Goal: Transaction & Acquisition: Purchase product/service

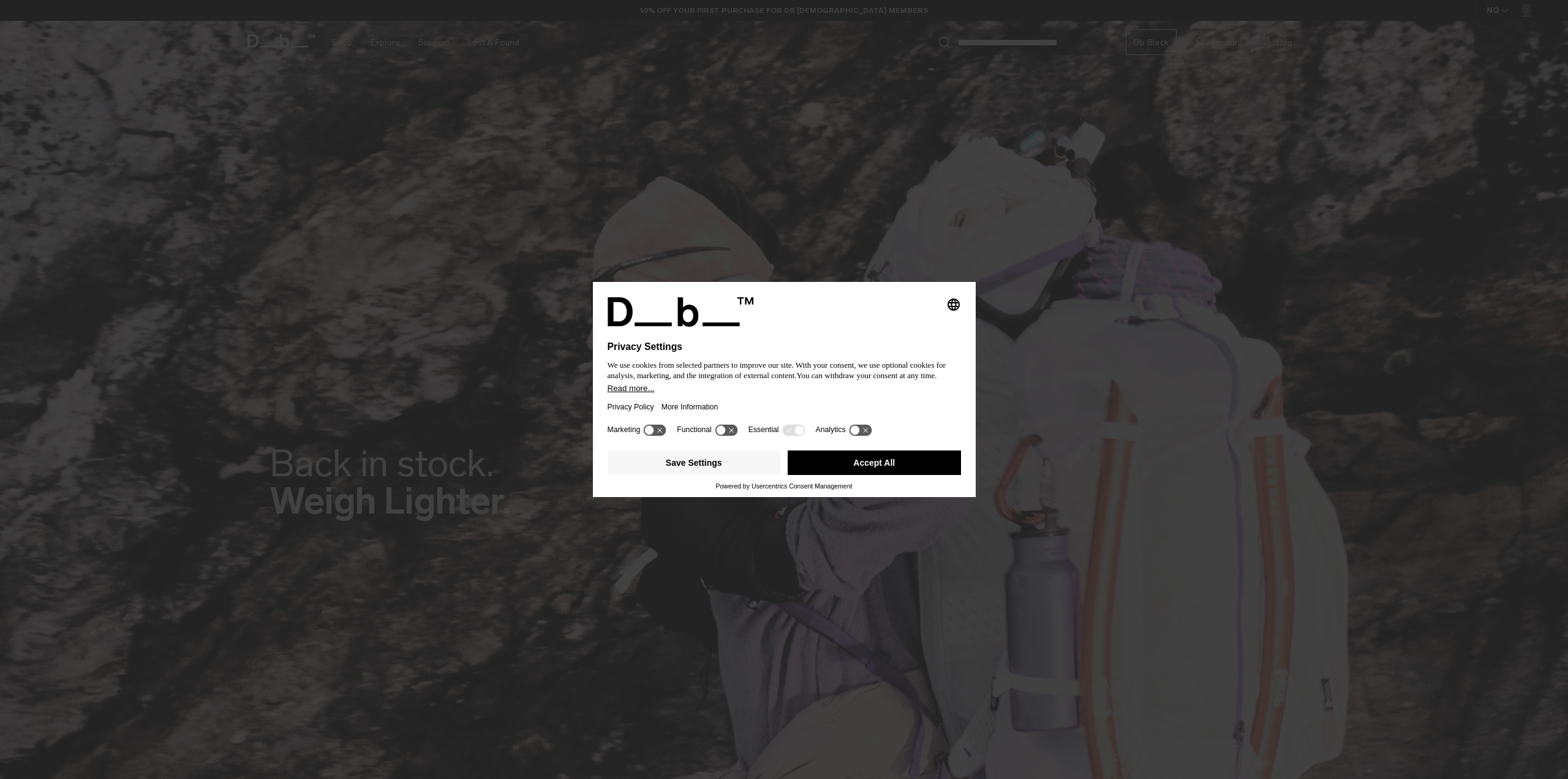
click at [878, 462] on button "Accept All" at bounding box center [874, 462] width 173 height 25
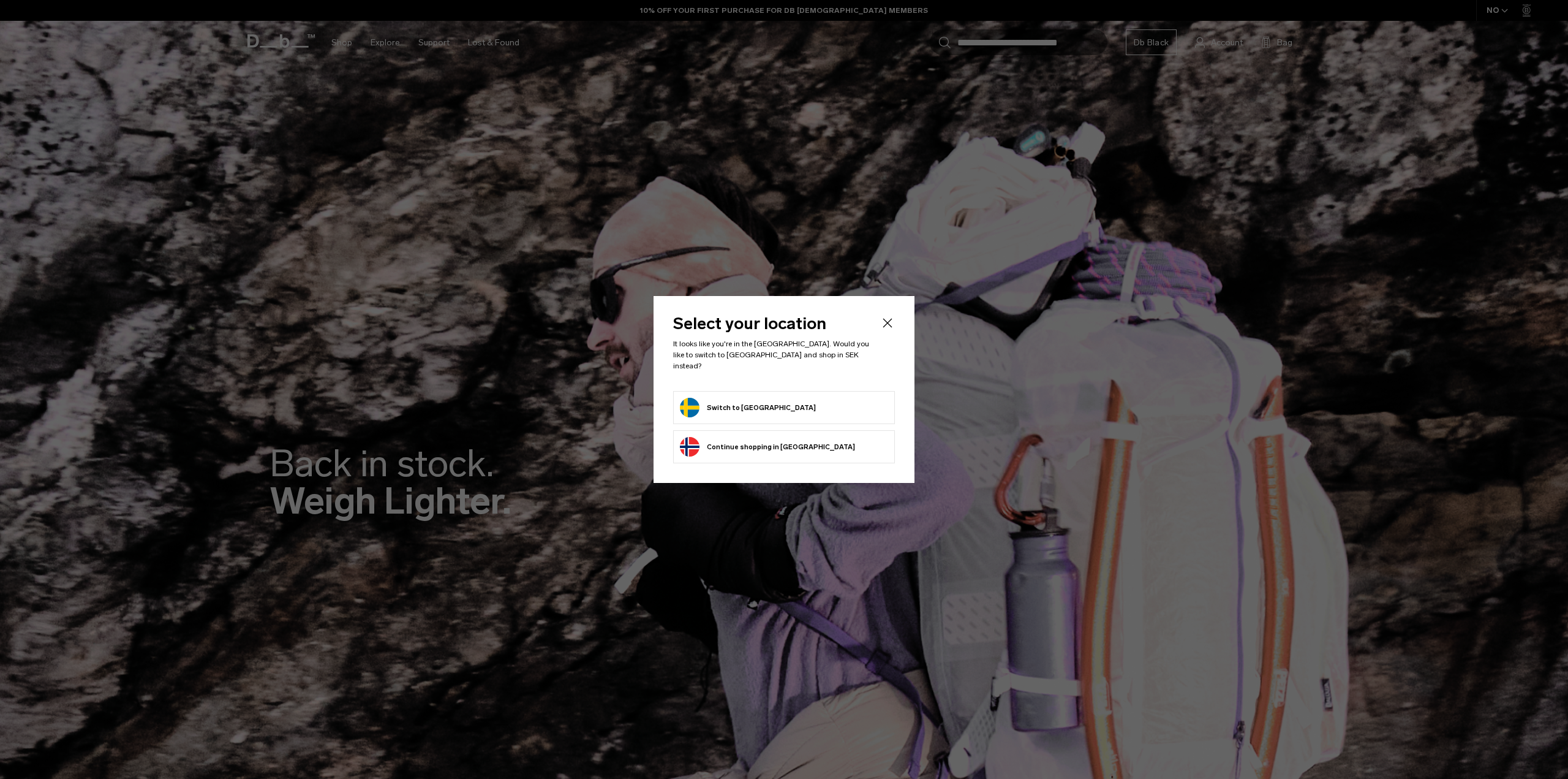
click at [702, 407] on button "Switch to Sweden" at bounding box center [748, 407] width 136 height 20
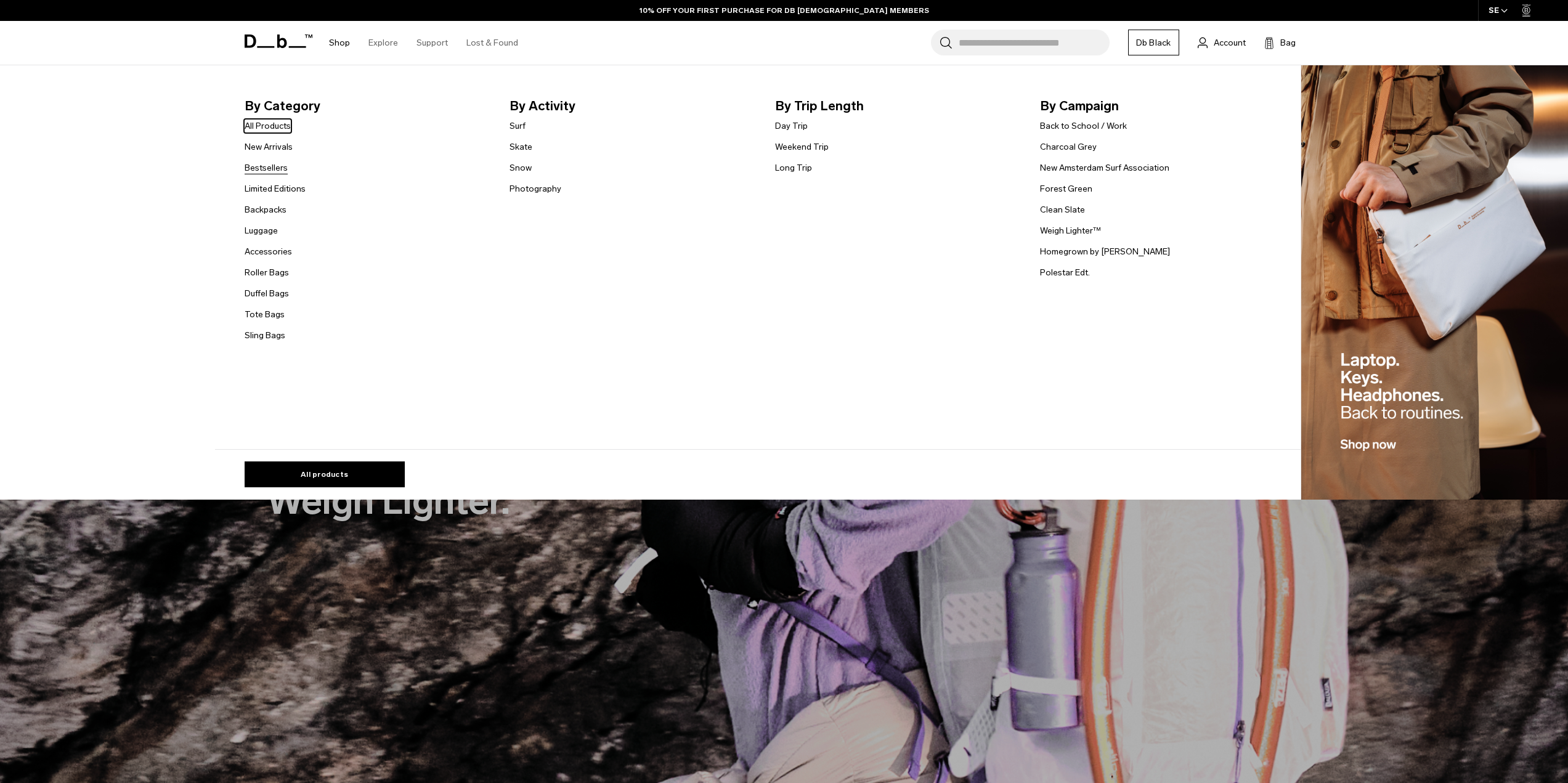
click at [277, 164] on link "Bestsellers" at bounding box center [266, 168] width 43 height 13
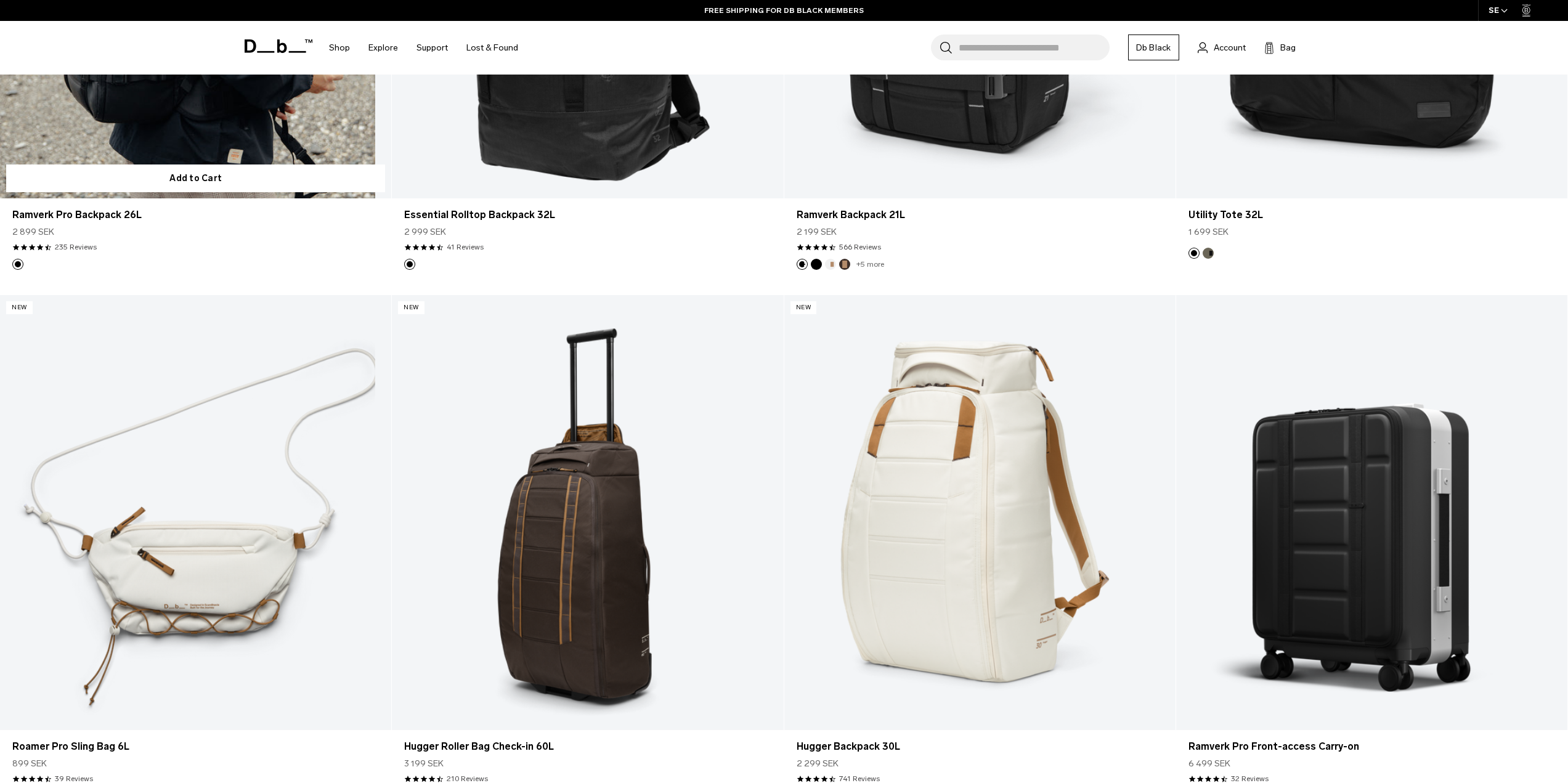
scroll to position [3572, 0]
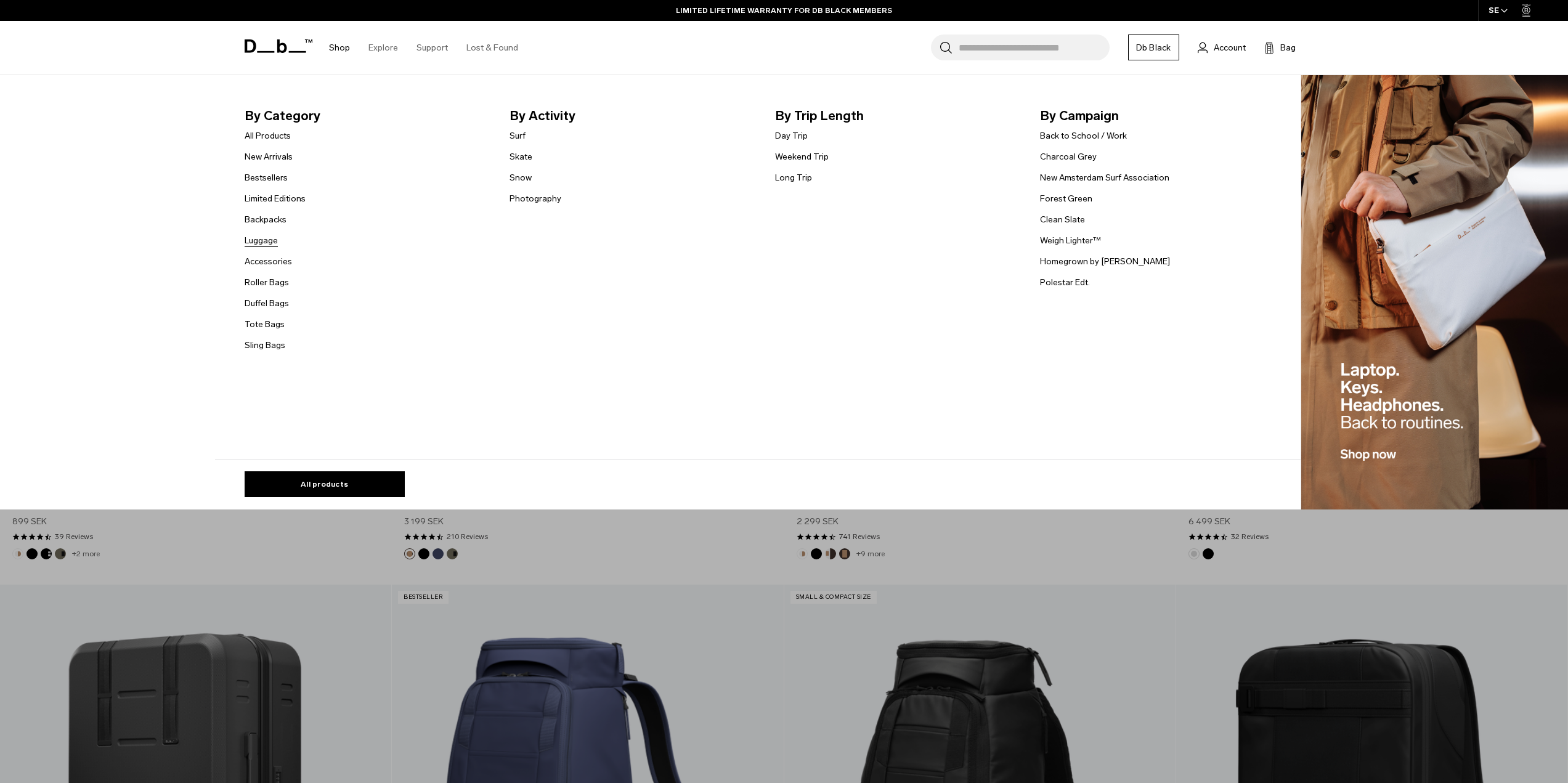
click at [273, 235] on link "Luggage" at bounding box center [261, 240] width 33 height 13
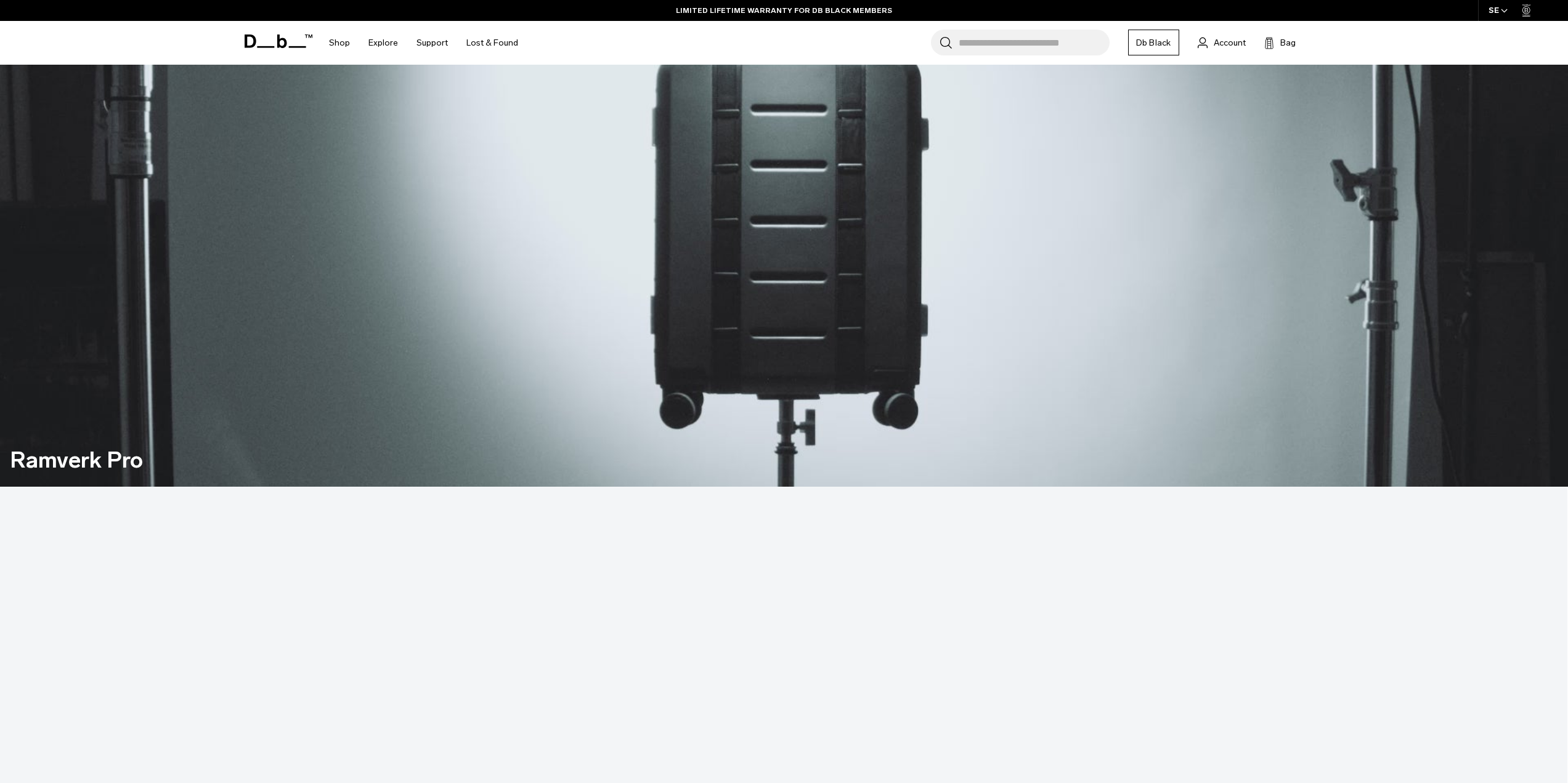
scroll to position [1478, 0]
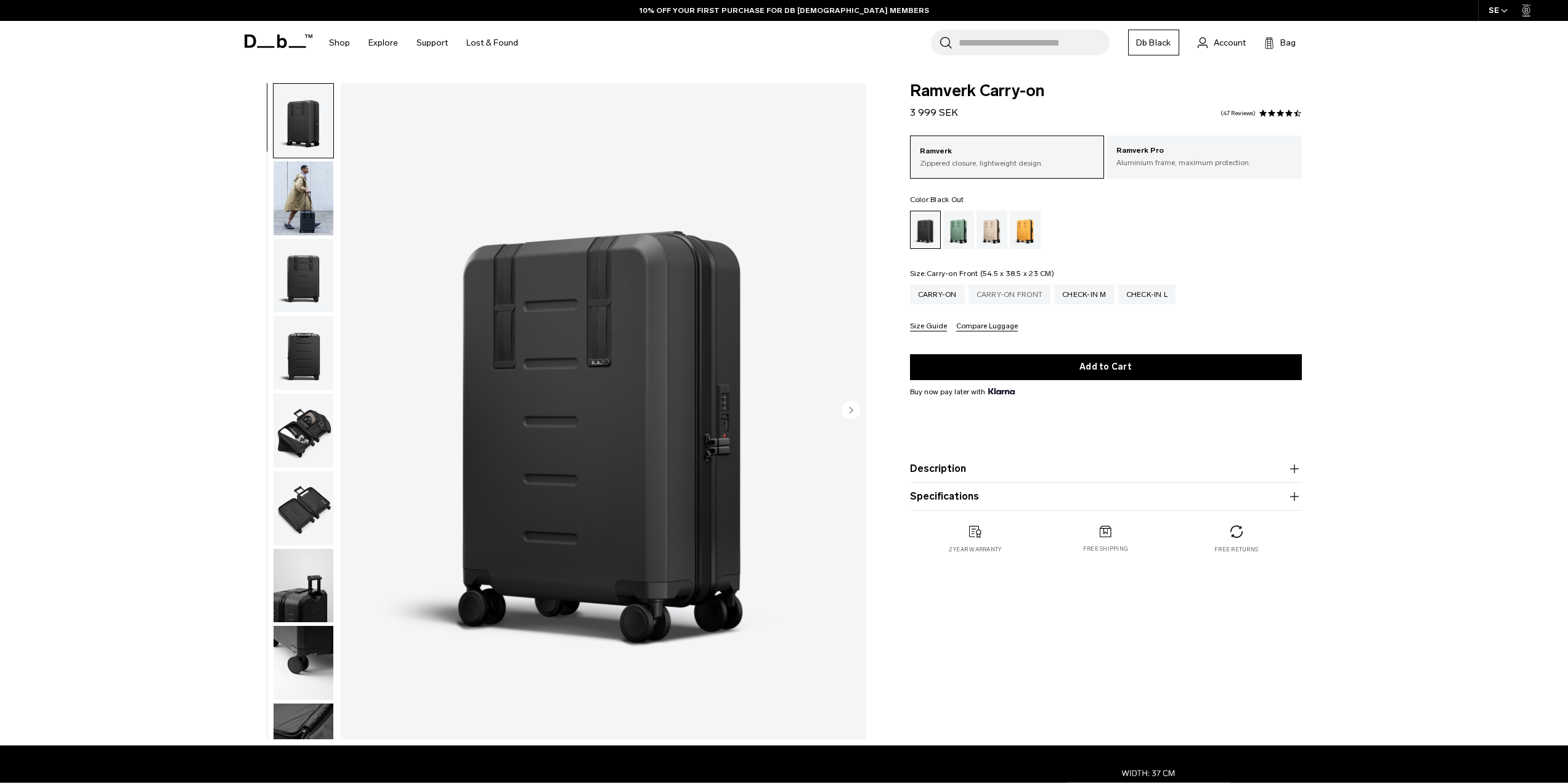
click at [1014, 303] on div "Carry-on Front" at bounding box center [1010, 295] width 82 height 20
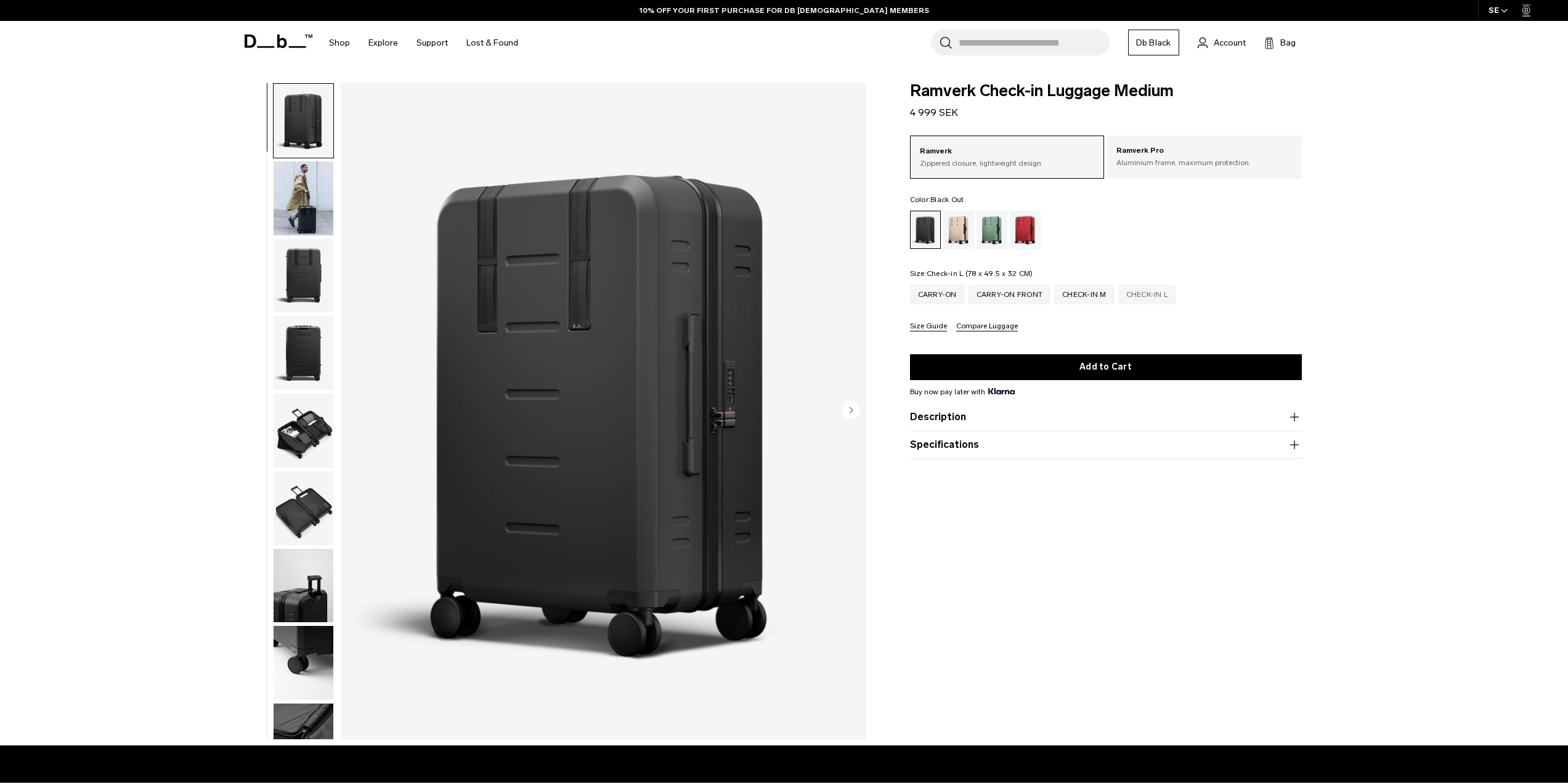
click at [1144, 294] on div "Check-in L" at bounding box center [1147, 295] width 58 height 20
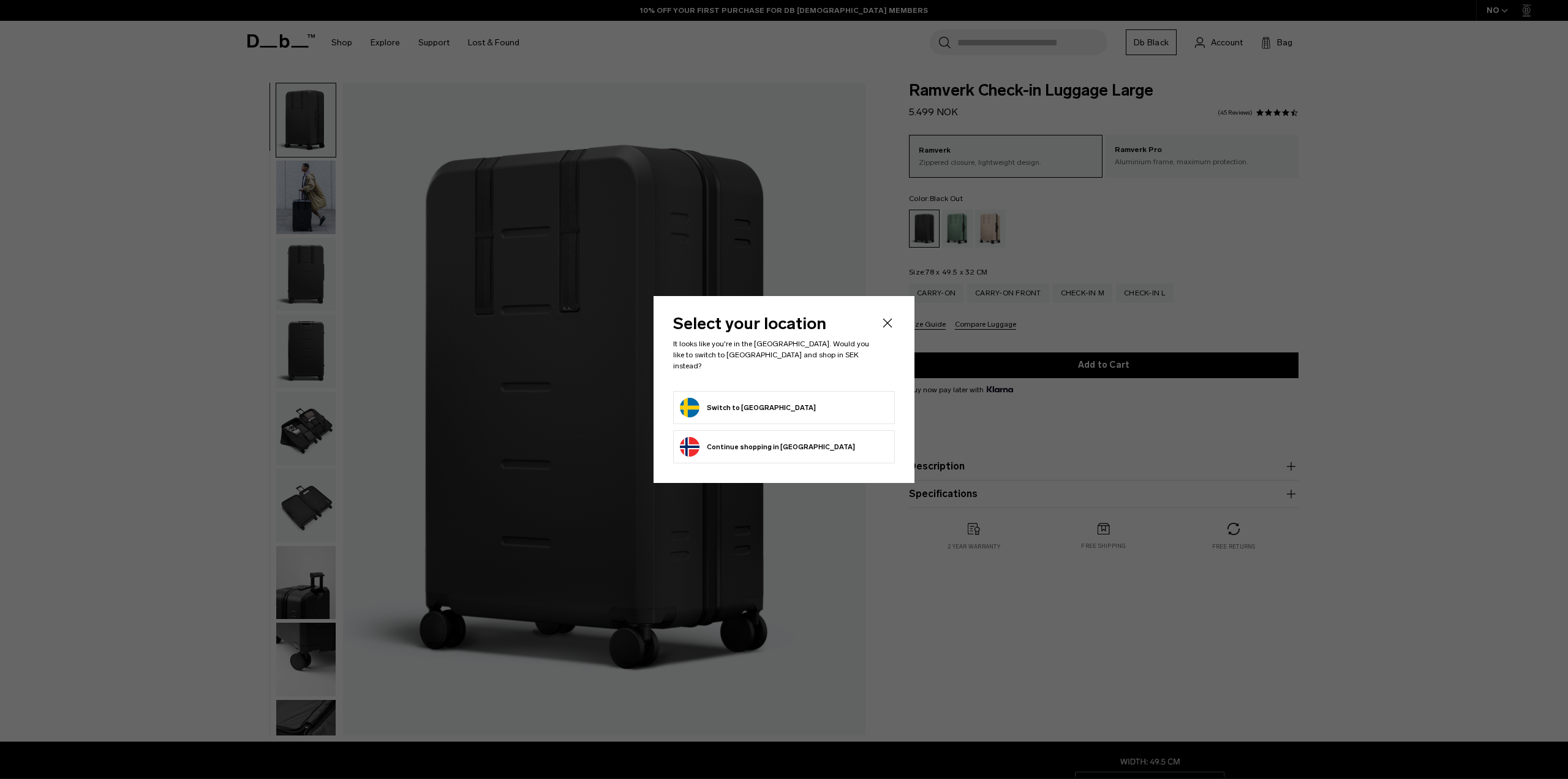
click at [703, 405] on button "Switch to Sweden" at bounding box center [748, 407] width 136 height 20
click at [721, 401] on button "Switch to Sweden" at bounding box center [748, 407] width 136 height 20
click at [887, 325] on icon "Close" at bounding box center [887, 323] width 15 height 15
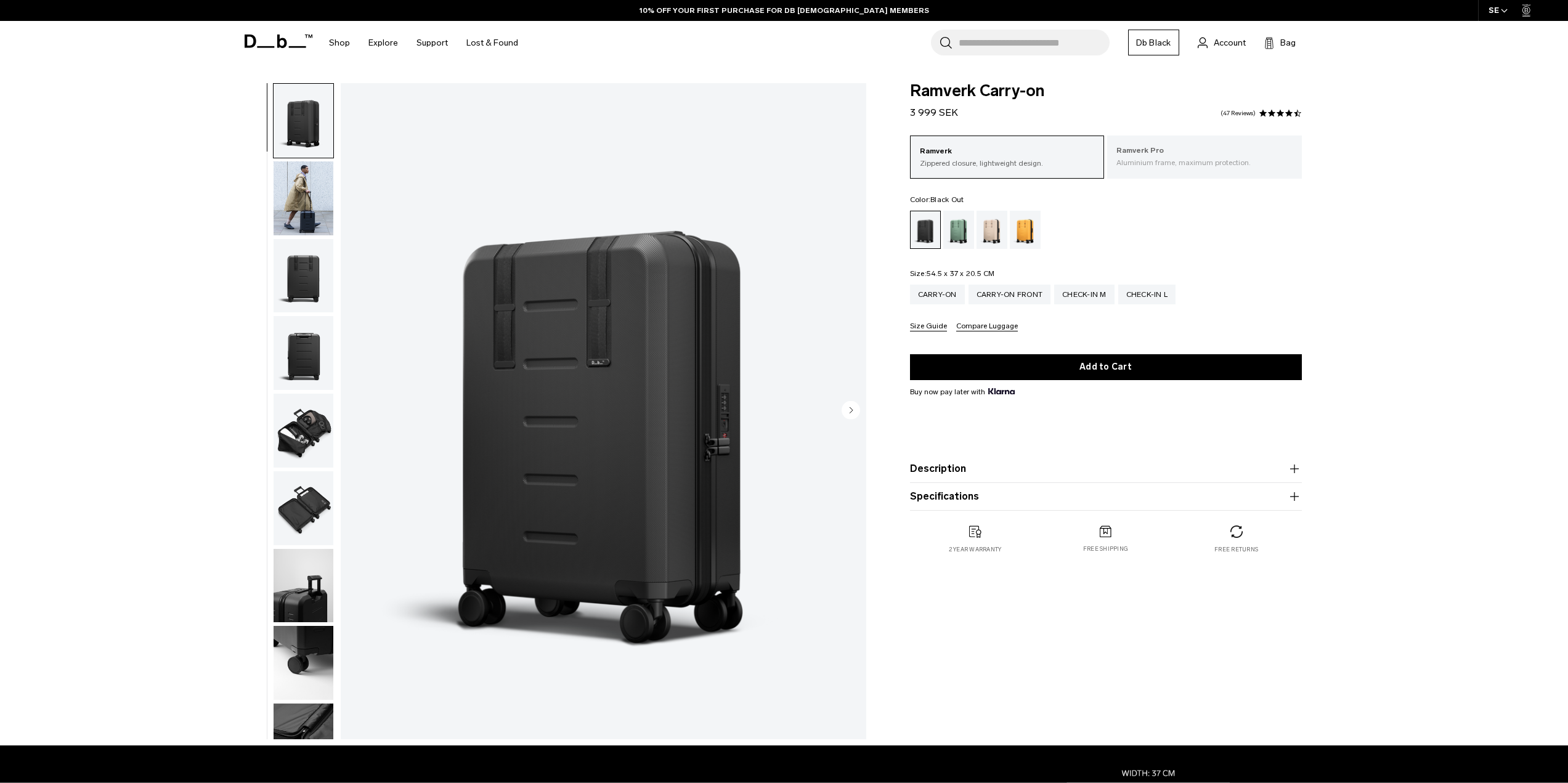
click at [1184, 169] on div "Ramverk Pro Aluminium frame, maximum protection." at bounding box center [1204, 156] width 195 height 42
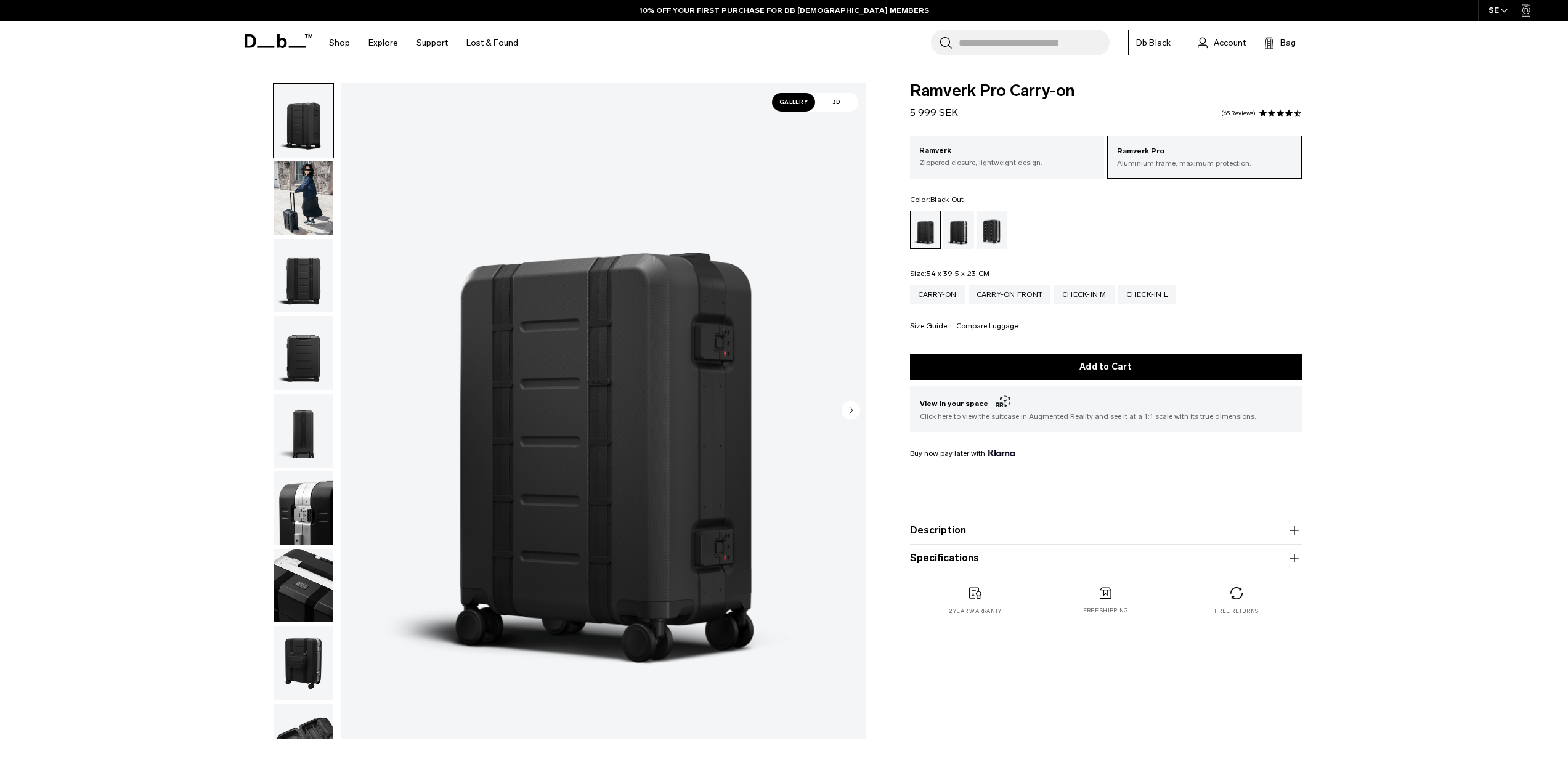
click at [1024, 178] on div "Ramverk Pro Aluminium frame, maximum protection. Ramverk Zippered closure, ligh…" at bounding box center [1106, 233] width 392 height 196
click at [996, 164] on p "Zippered closure, lightweight design." at bounding box center [1007, 163] width 176 height 11
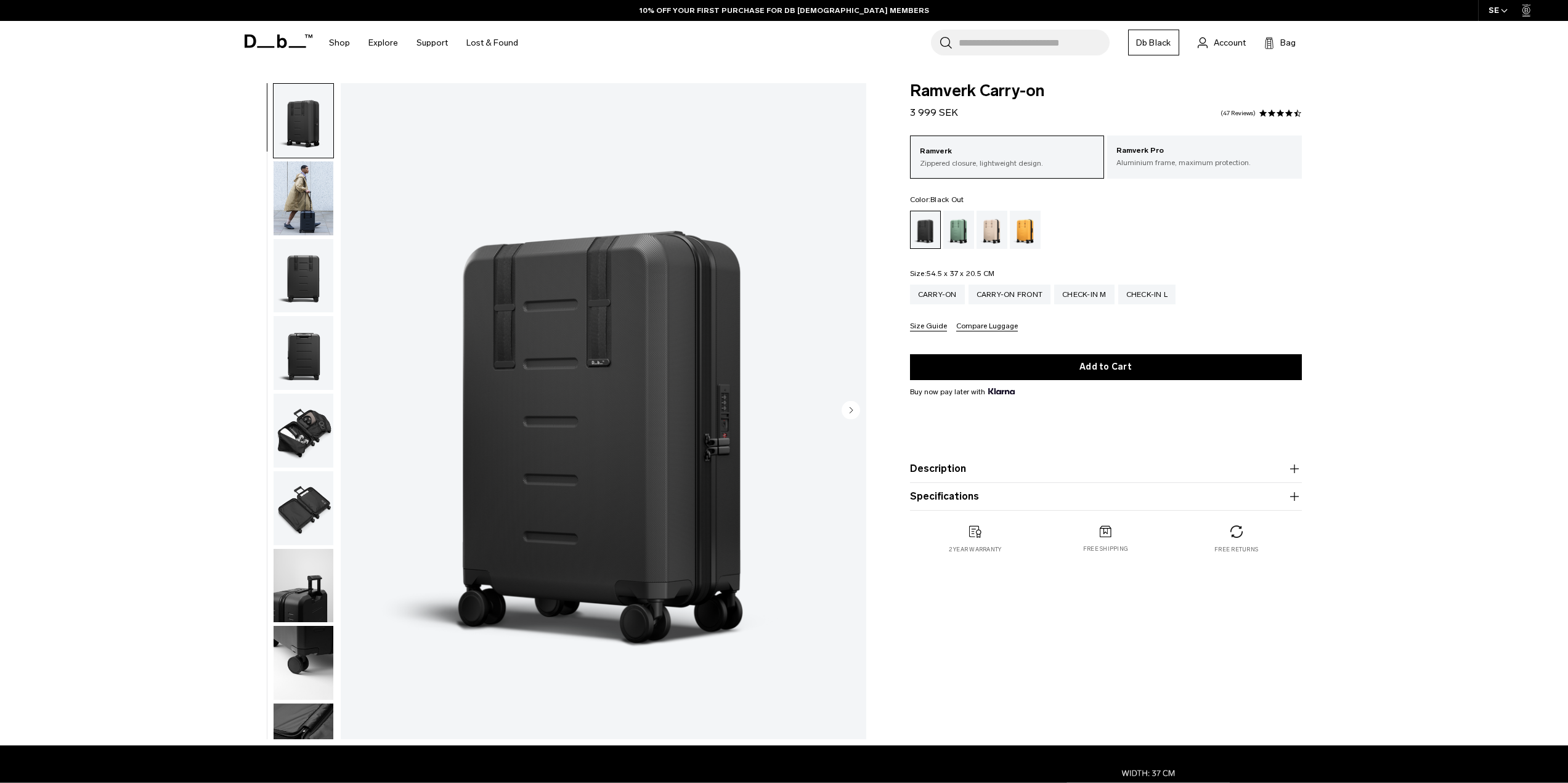
click at [293, 186] on img "button" at bounding box center [303, 198] width 60 height 74
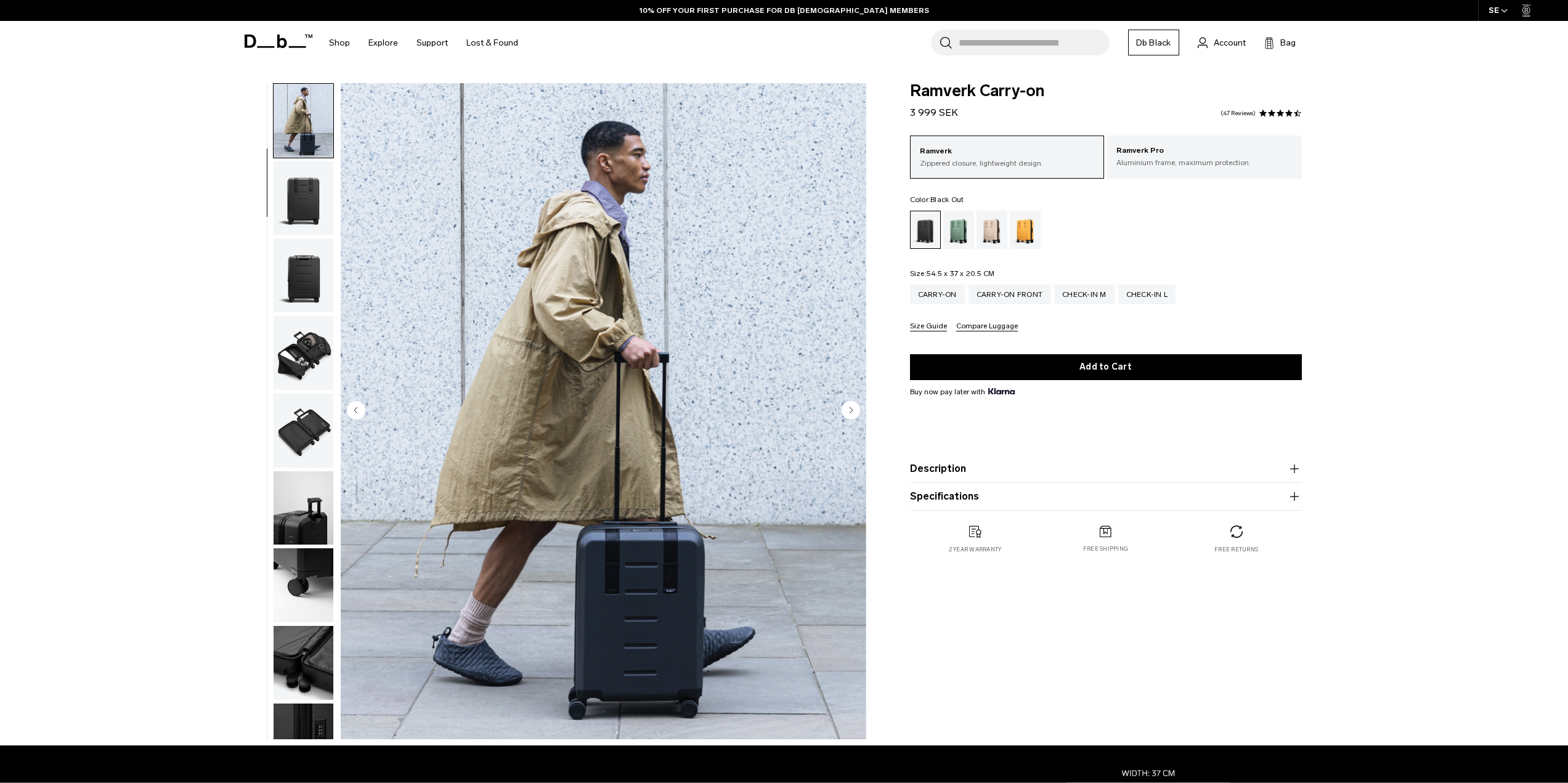
click at [292, 192] on img "button" at bounding box center [303, 198] width 60 height 74
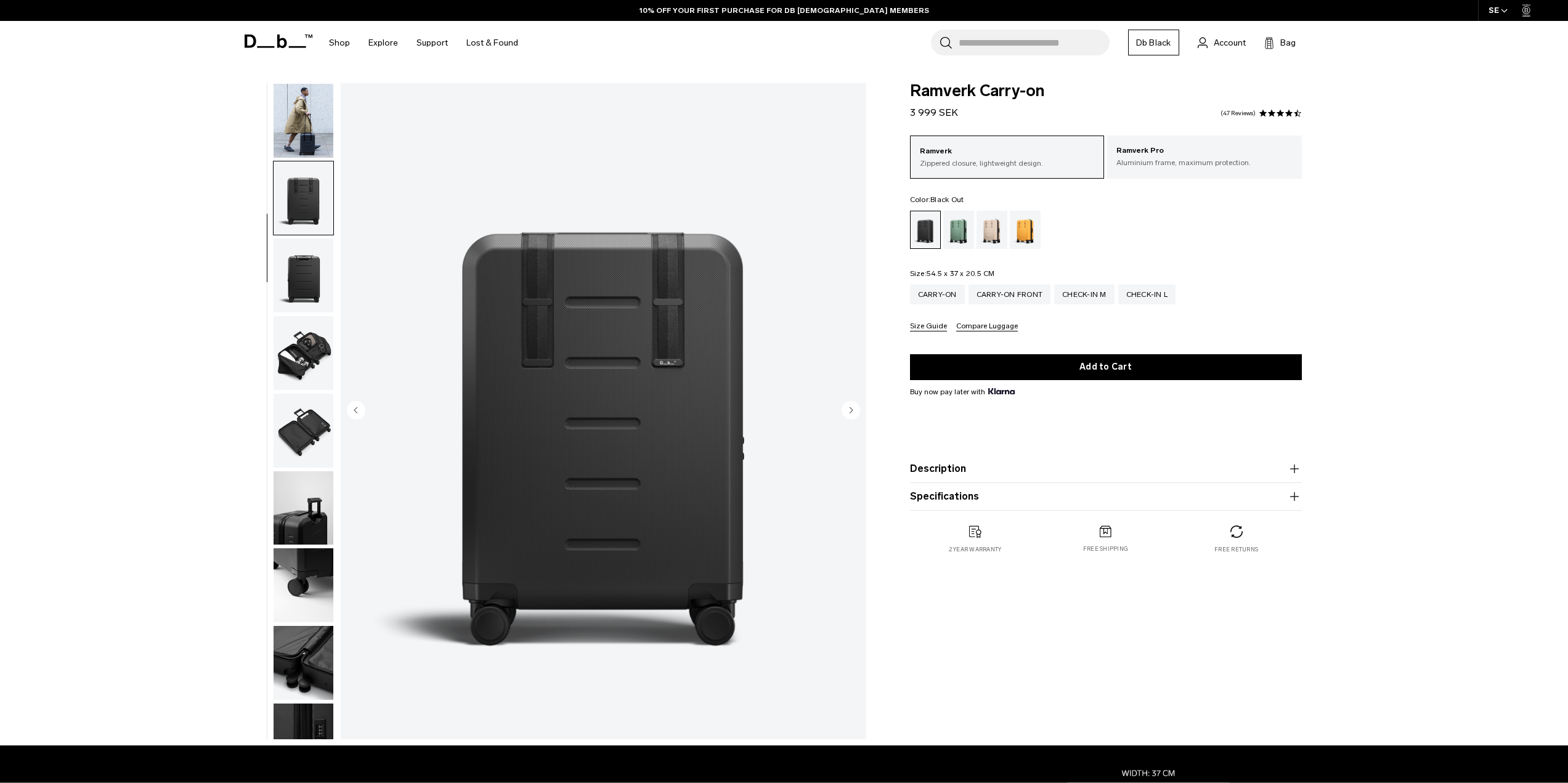
scroll to position [116, 0]
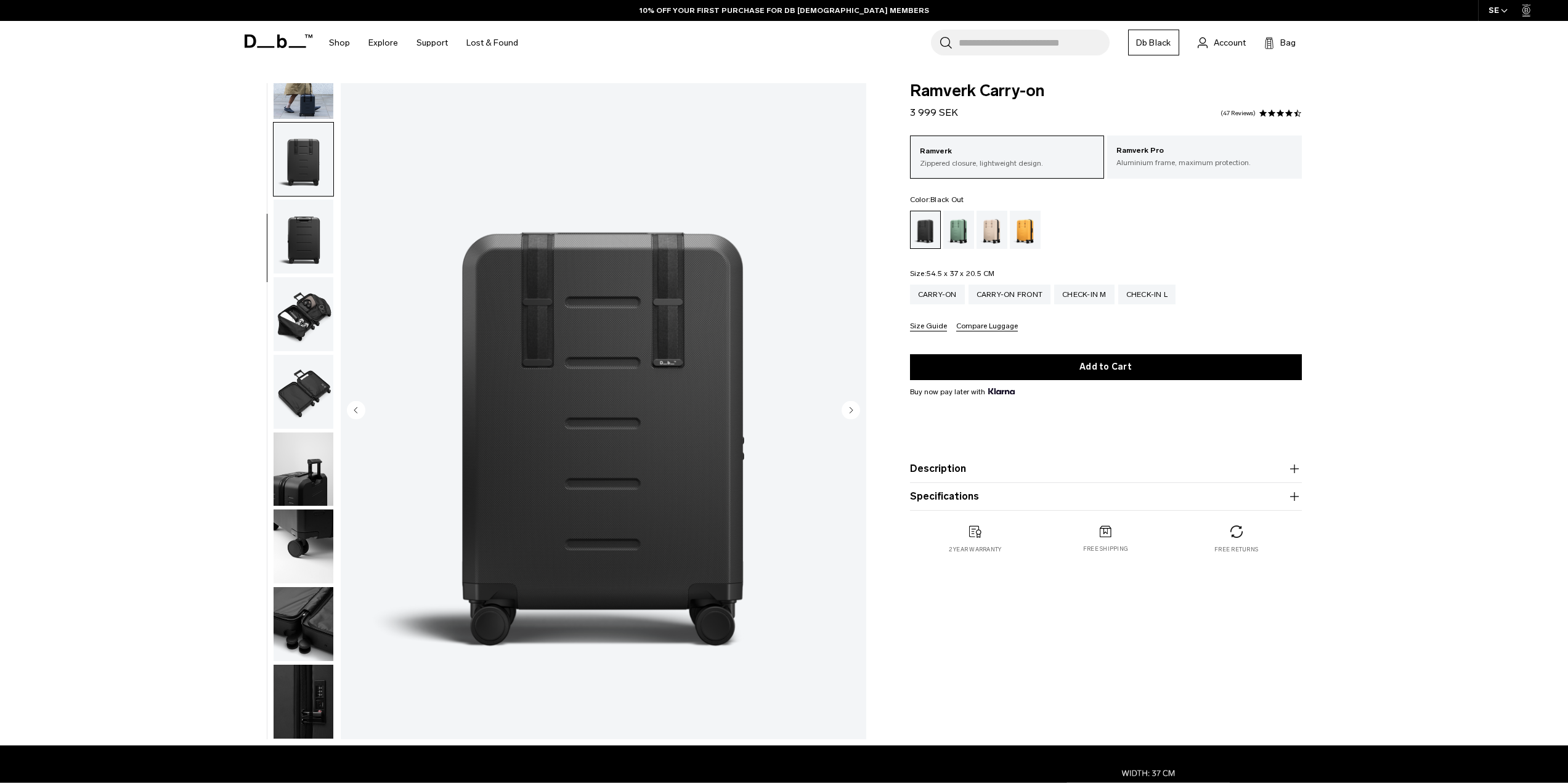
click at [290, 271] on img "button" at bounding box center [303, 236] width 60 height 74
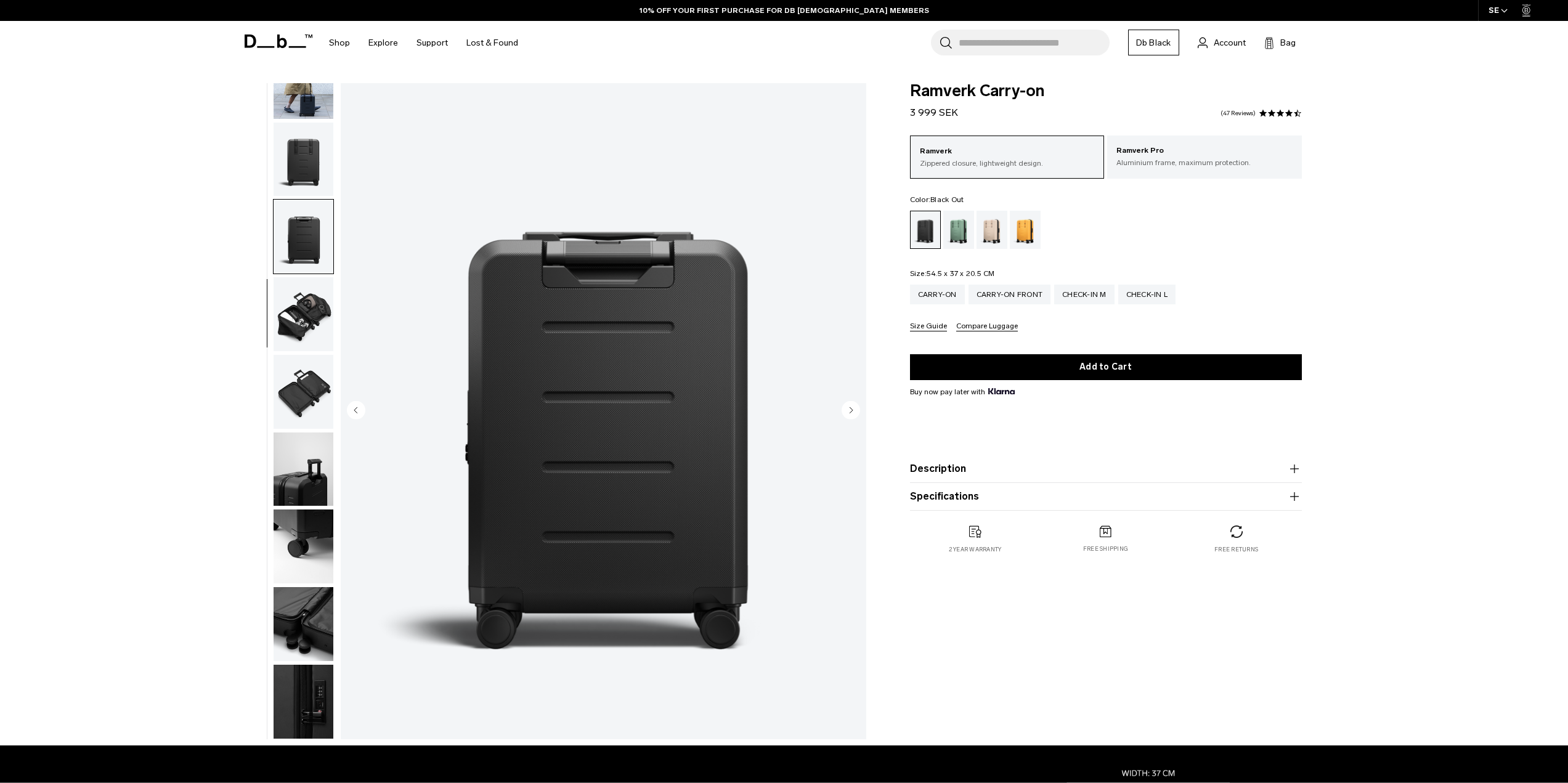
click at [305, 321] on img "button" at bounding box center [303, 314] width 60 height 74
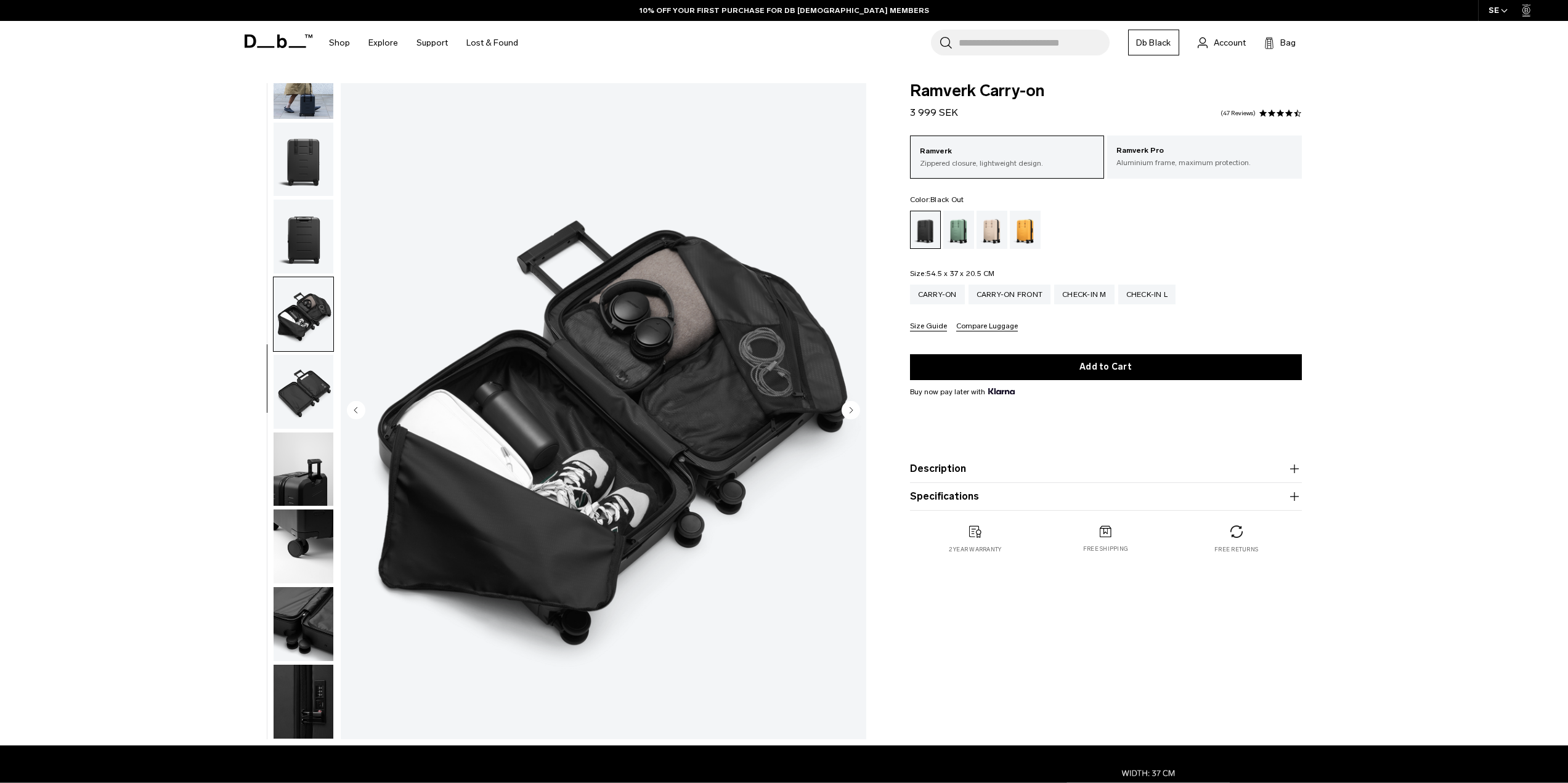
click at [310, 379] on img "button" at bounding box center [303, 391] width 60 height 74
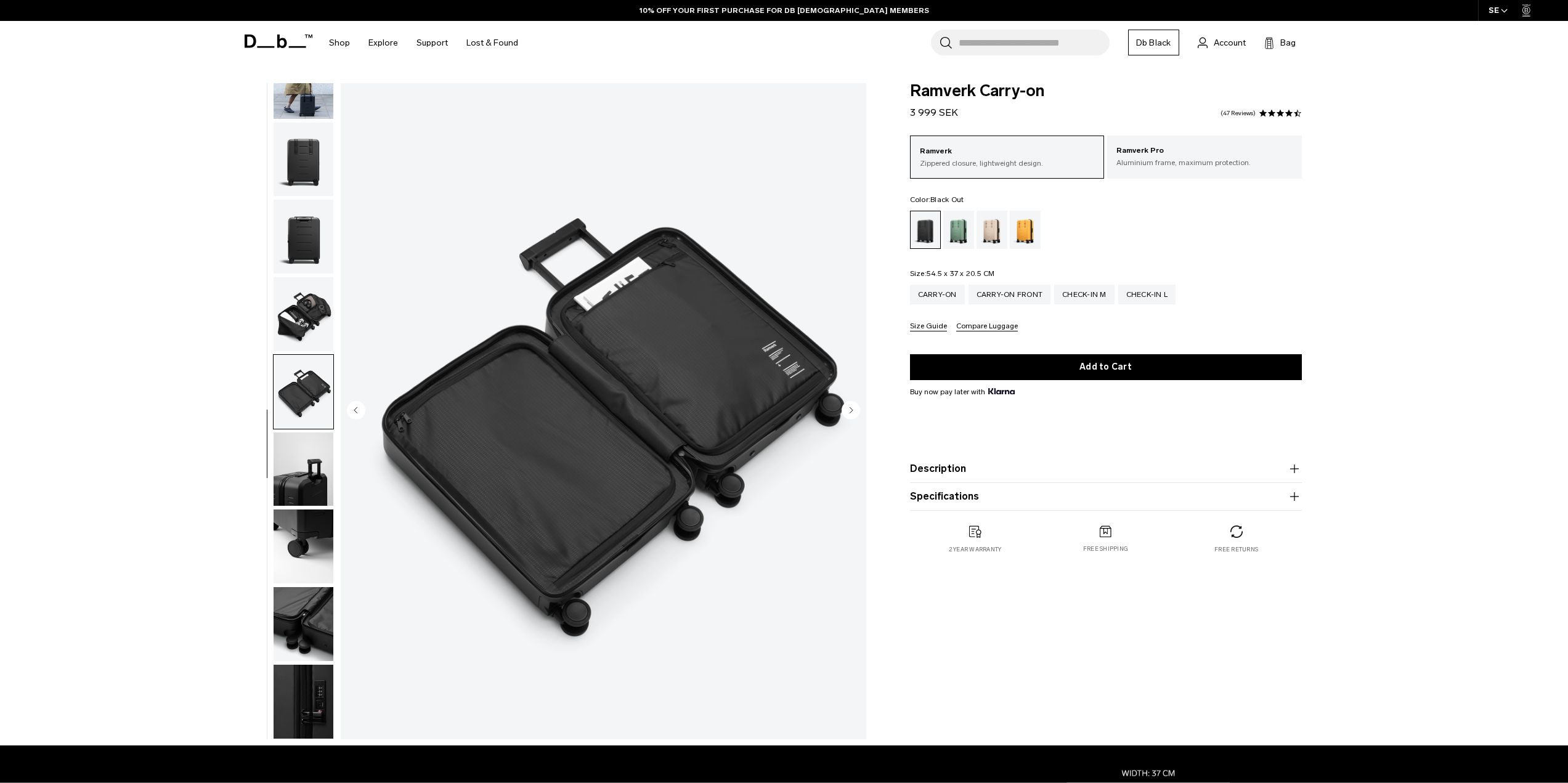
click at [298, 448] on img "button" at bounding box center [303, 469] width 60 height 74
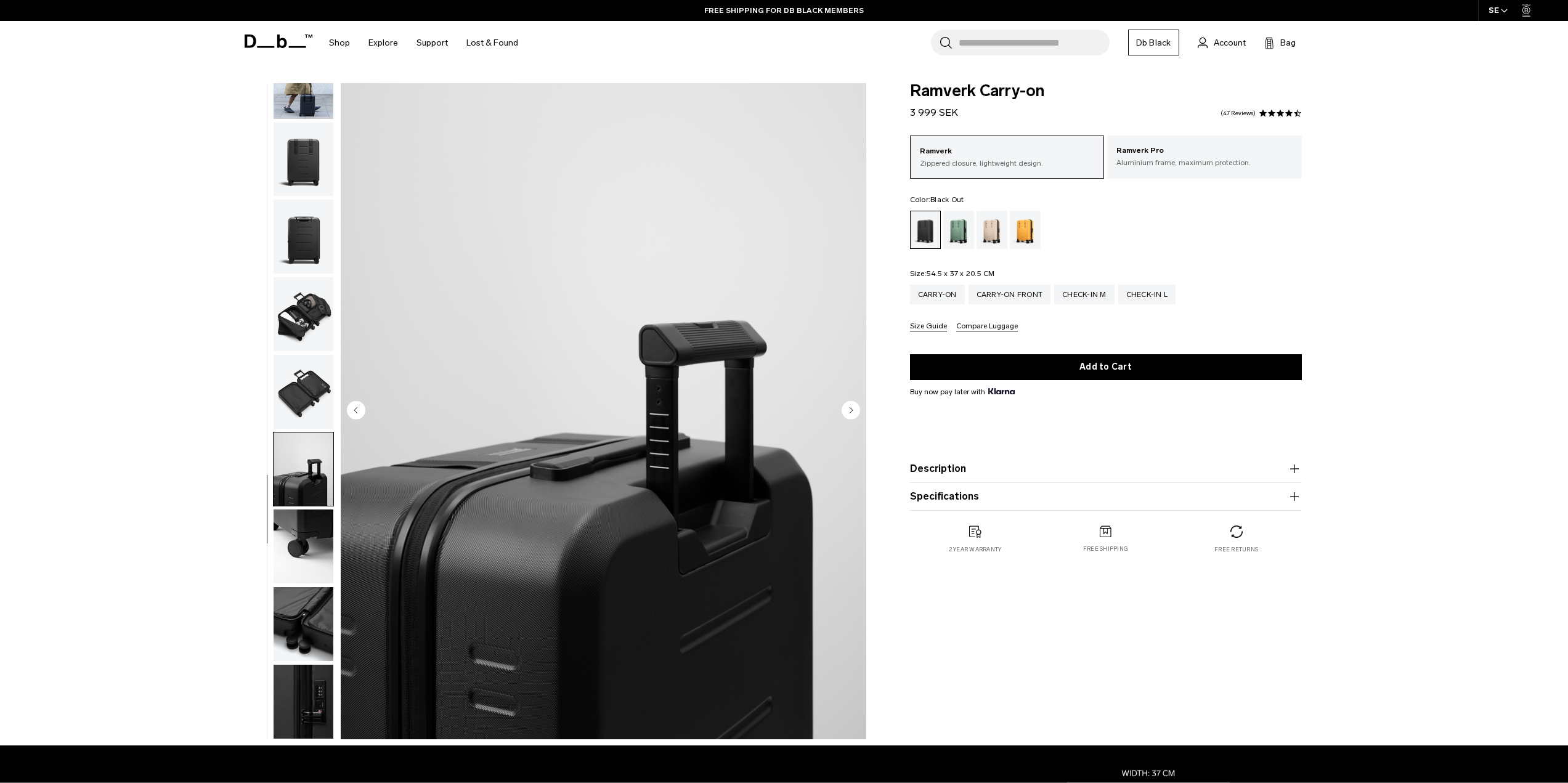
click at [305, 521] on img "button" at bounding box center [303, 546] width 60 height 74
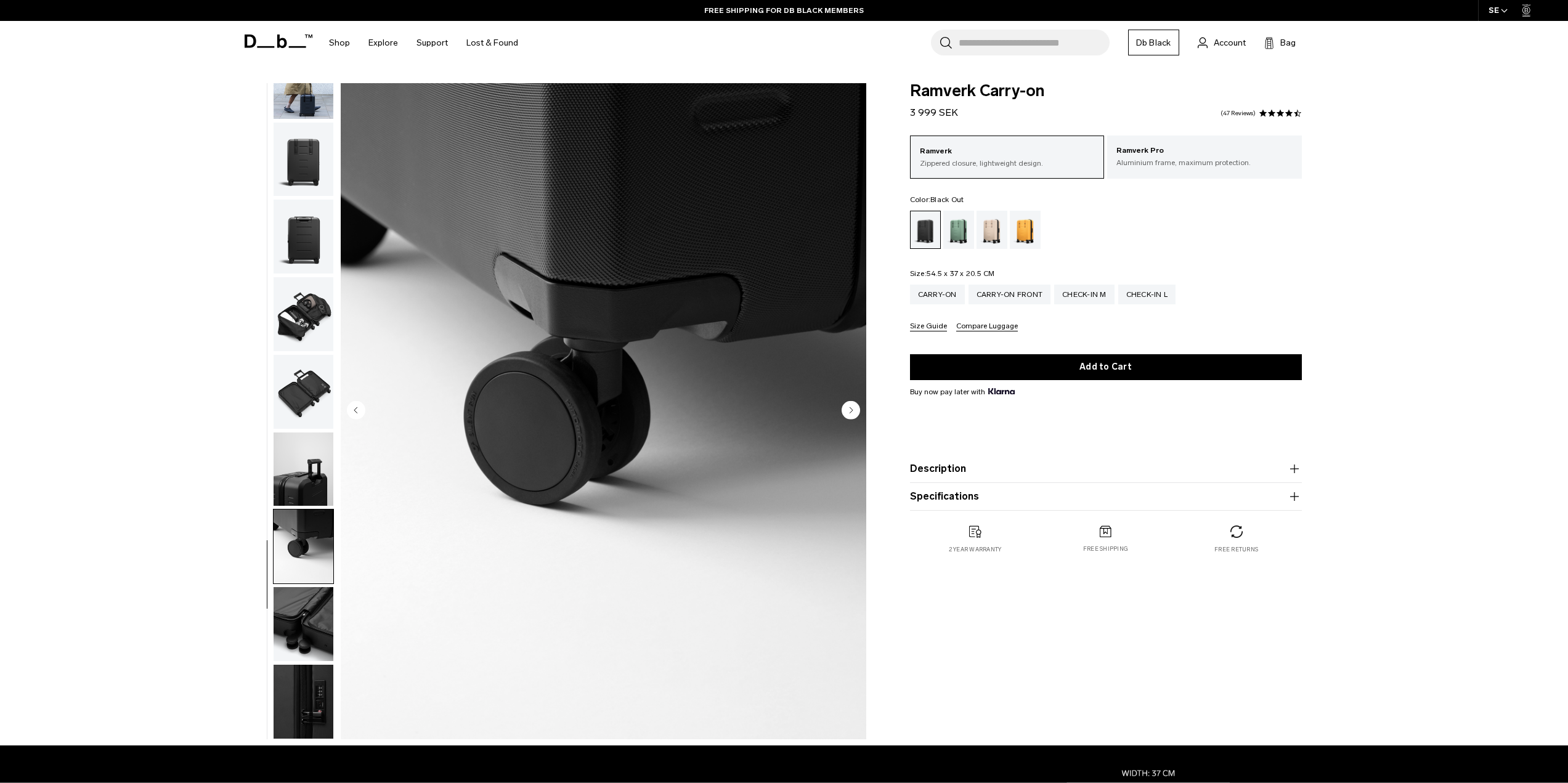
click at [300, 617] on img "button" at bounding box center [303, 624] width 60 height 74
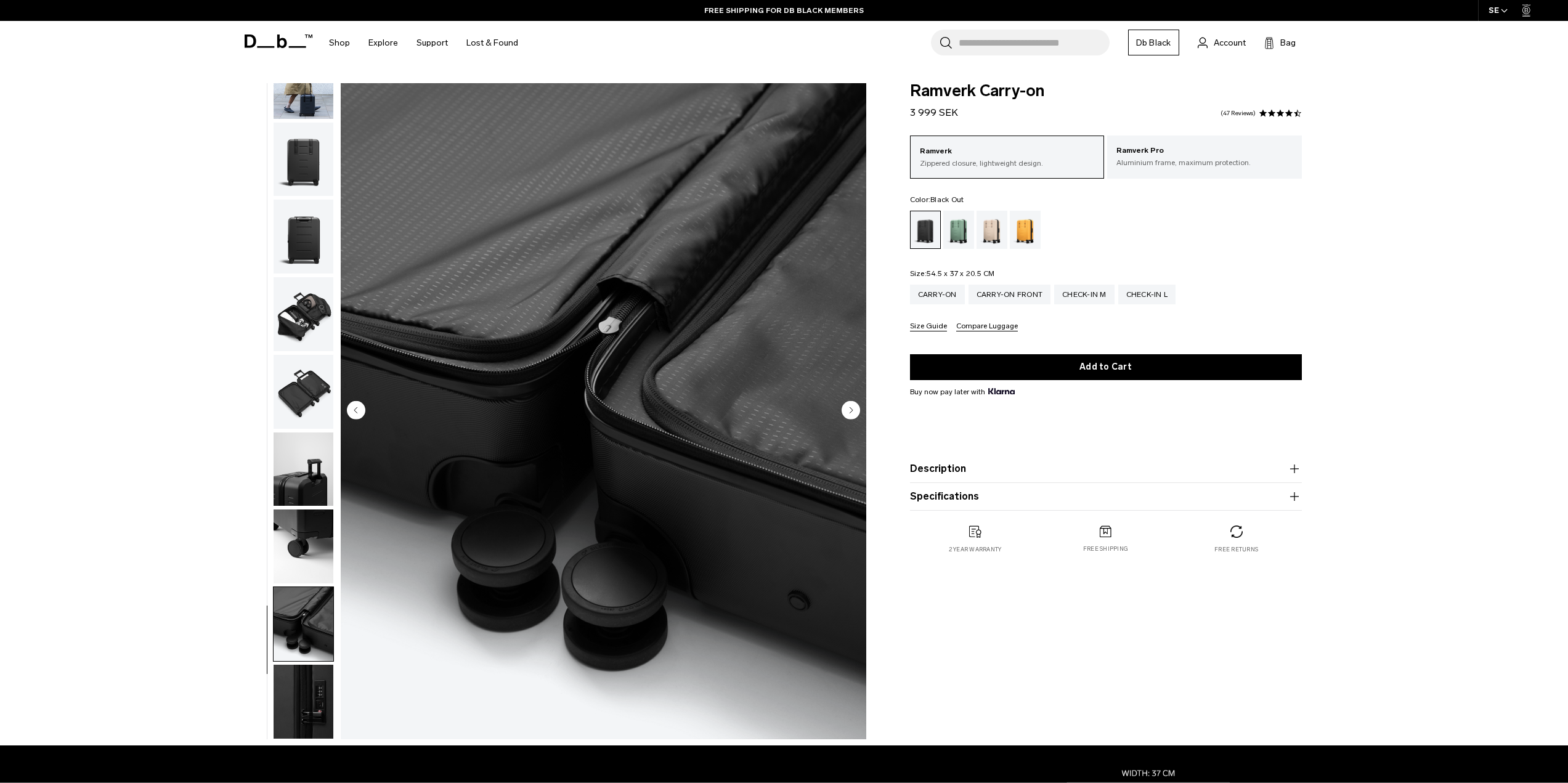
click at [948, 487] on div "Description Designed for one to two night getaways, this is the lightest and mo…" at bounding box center [1106, 483] width 392 height 56
click at [944, 480] on product-accordion "Description Designed for one to two night getaways, this is the lightest and mo…" at bounding box center [1106, 469] width 392 height 27
click at [947, 474] on button "Description" at bounding box center [1106, 468] width 392 height 15
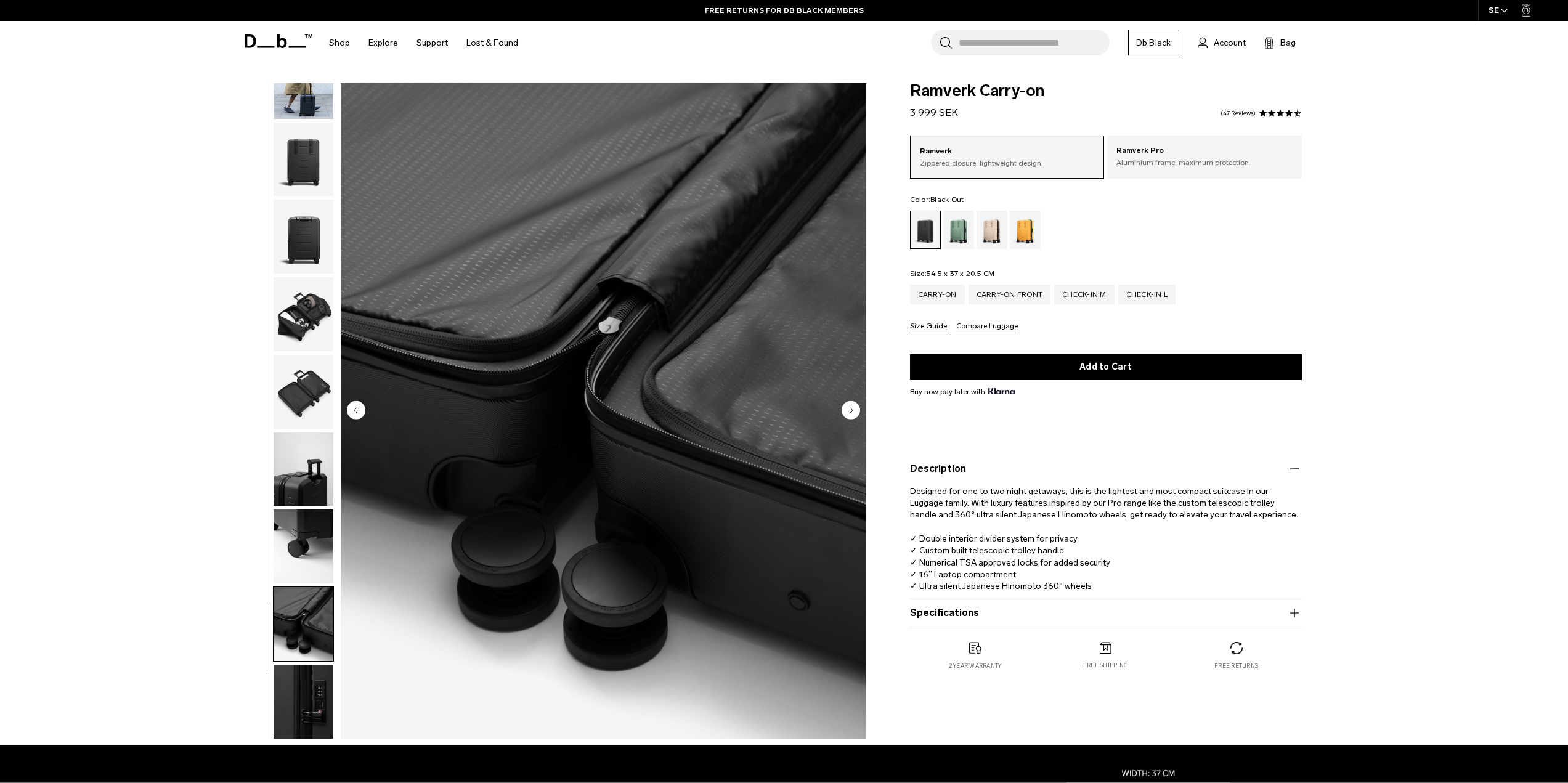
click at [948, 474] on button "Description" at bounding box center [1106, 468] width 392 height 15
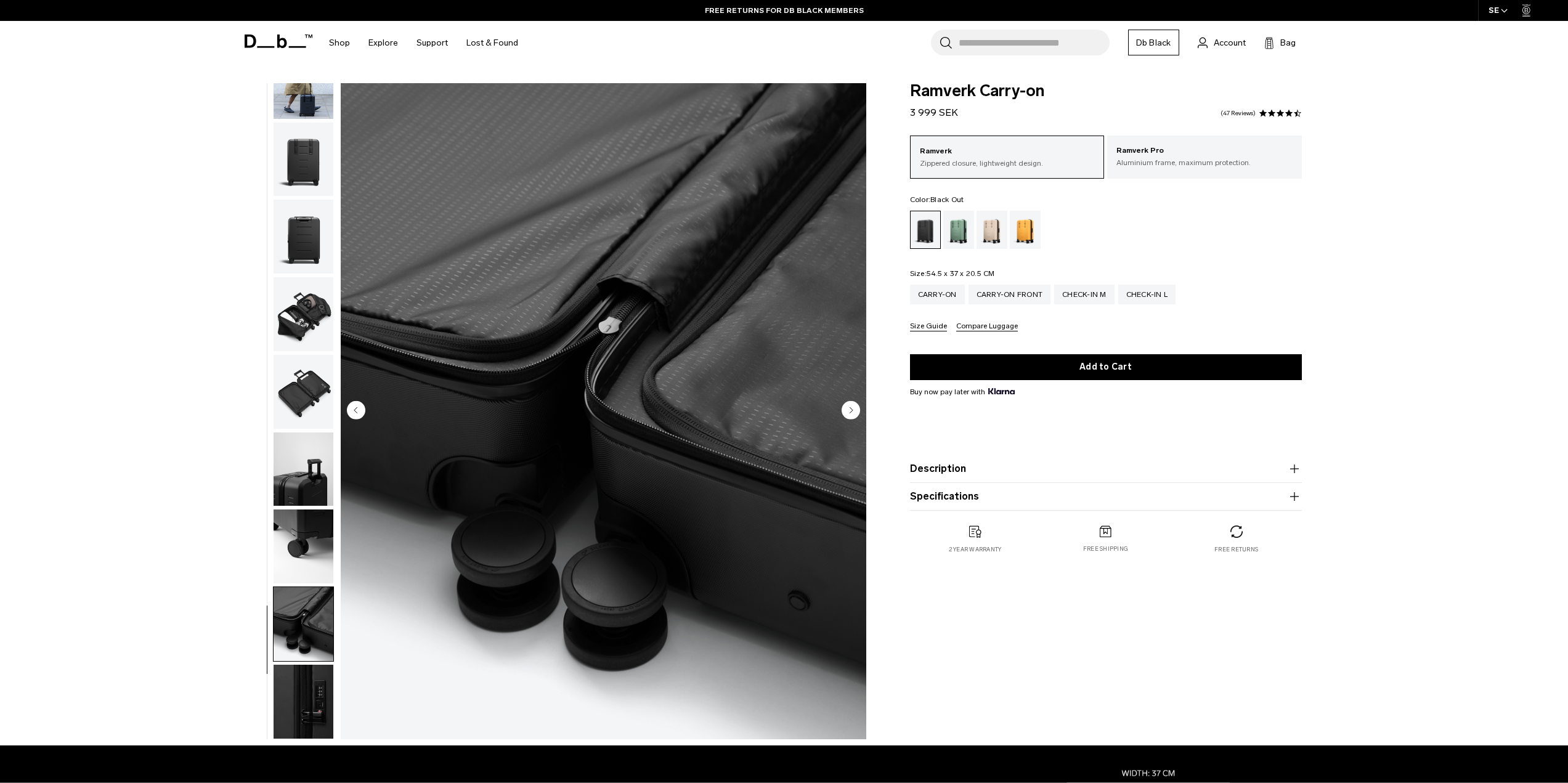
click at [957, 507] on product-accordion "Specifications Volume 34 Litres Dimensions 54.5 x 37 x 20.5 CM (H x W x D) Weig…" at bounding box center [1106, 496] width 392 height 27
click at [955, 504] on button "Specifications" at bounding box center [1106, 496] width 392 height 15
click at [954, 503] on button "Specifications" at bounding box center [1106, 496] width 392 height 15
click at [289, 529] on img "button" at bounding box center [303, 546] width 60 height 74
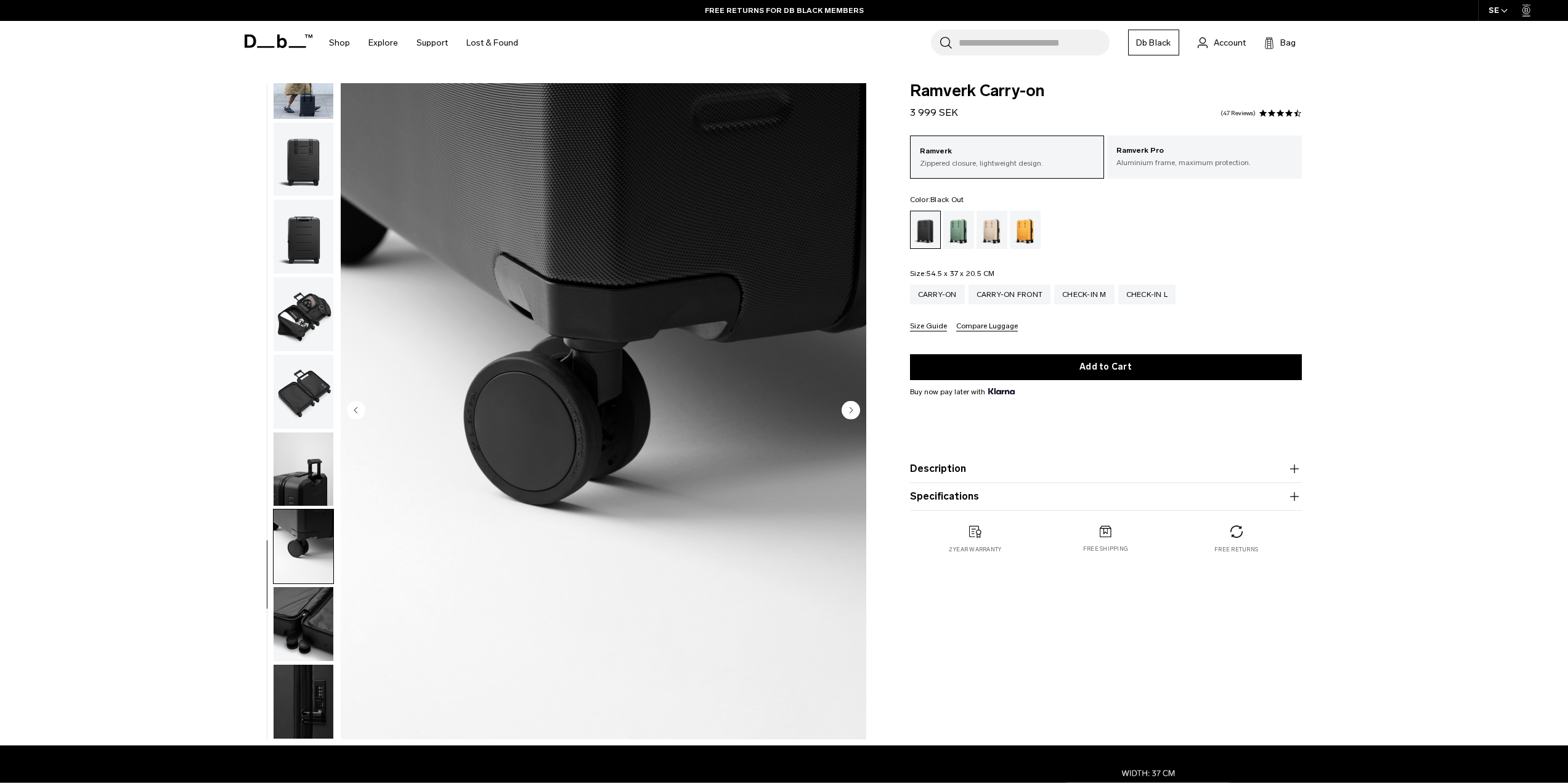
click at [289, 616] on img "button" at bounding box center [303, 624] width 60 height 74
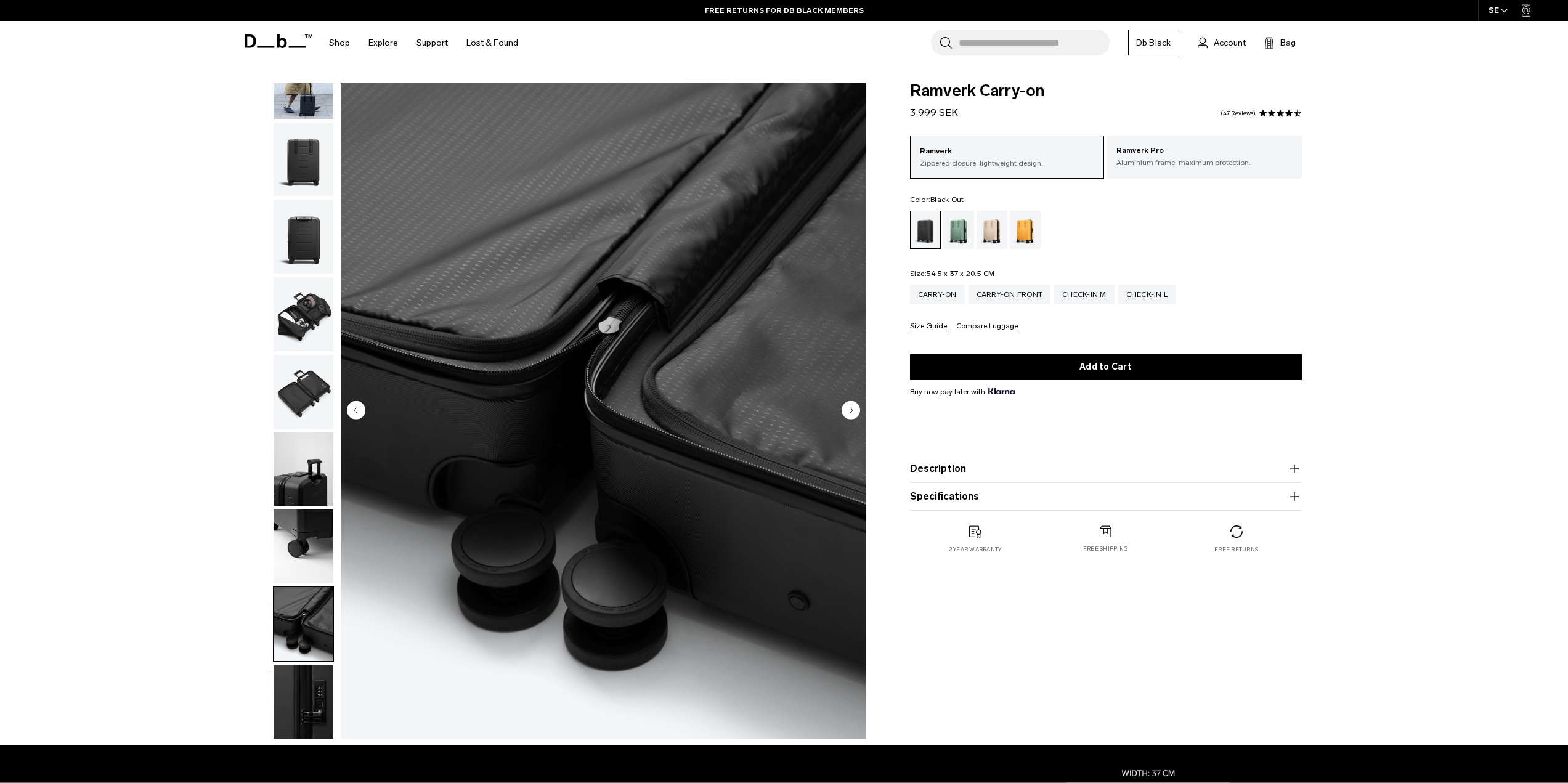
click at [305, 710] on img "button" at bounding box center [303, 701] width 60 height 74
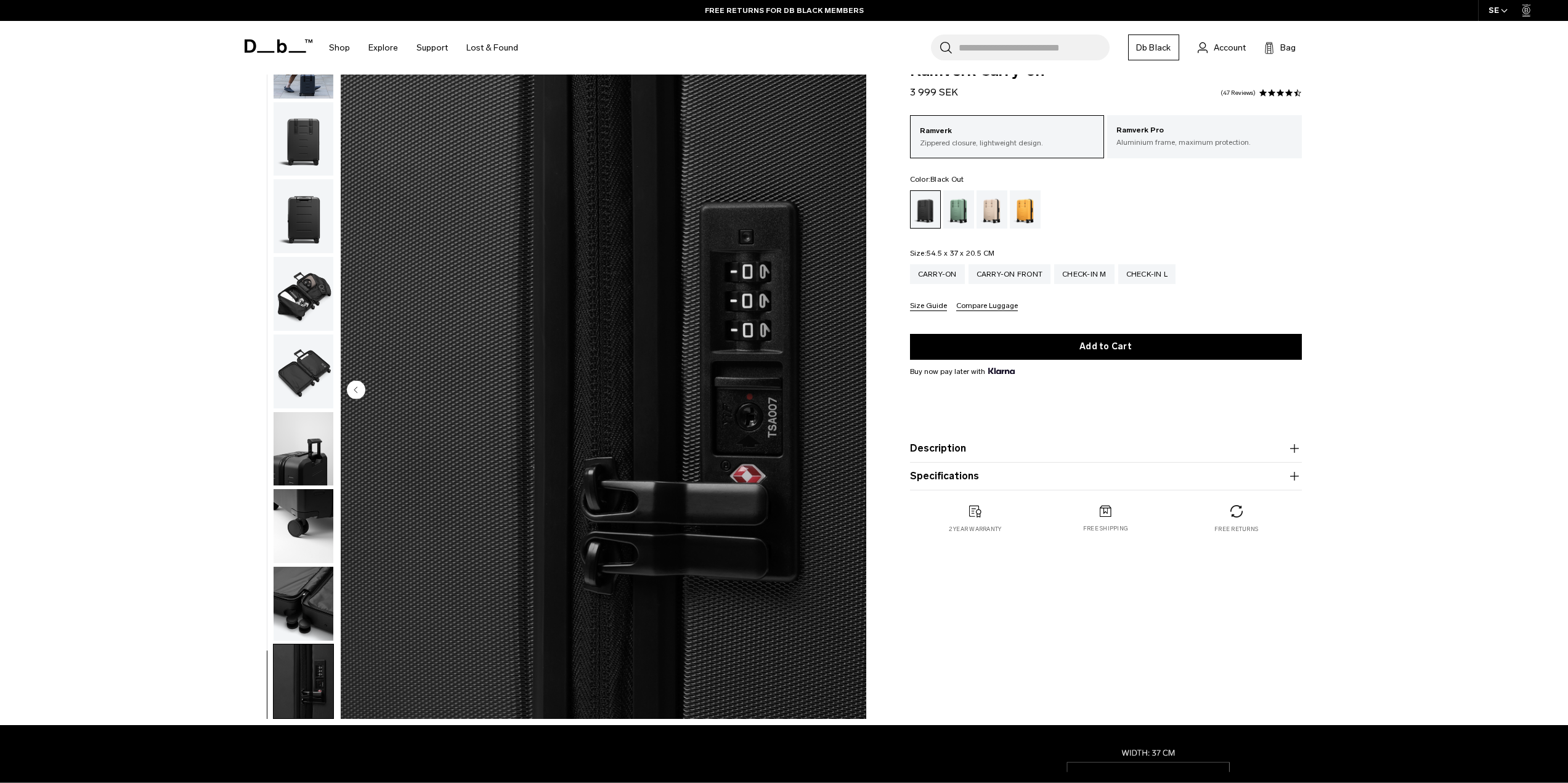
scroll to position [0, 0]
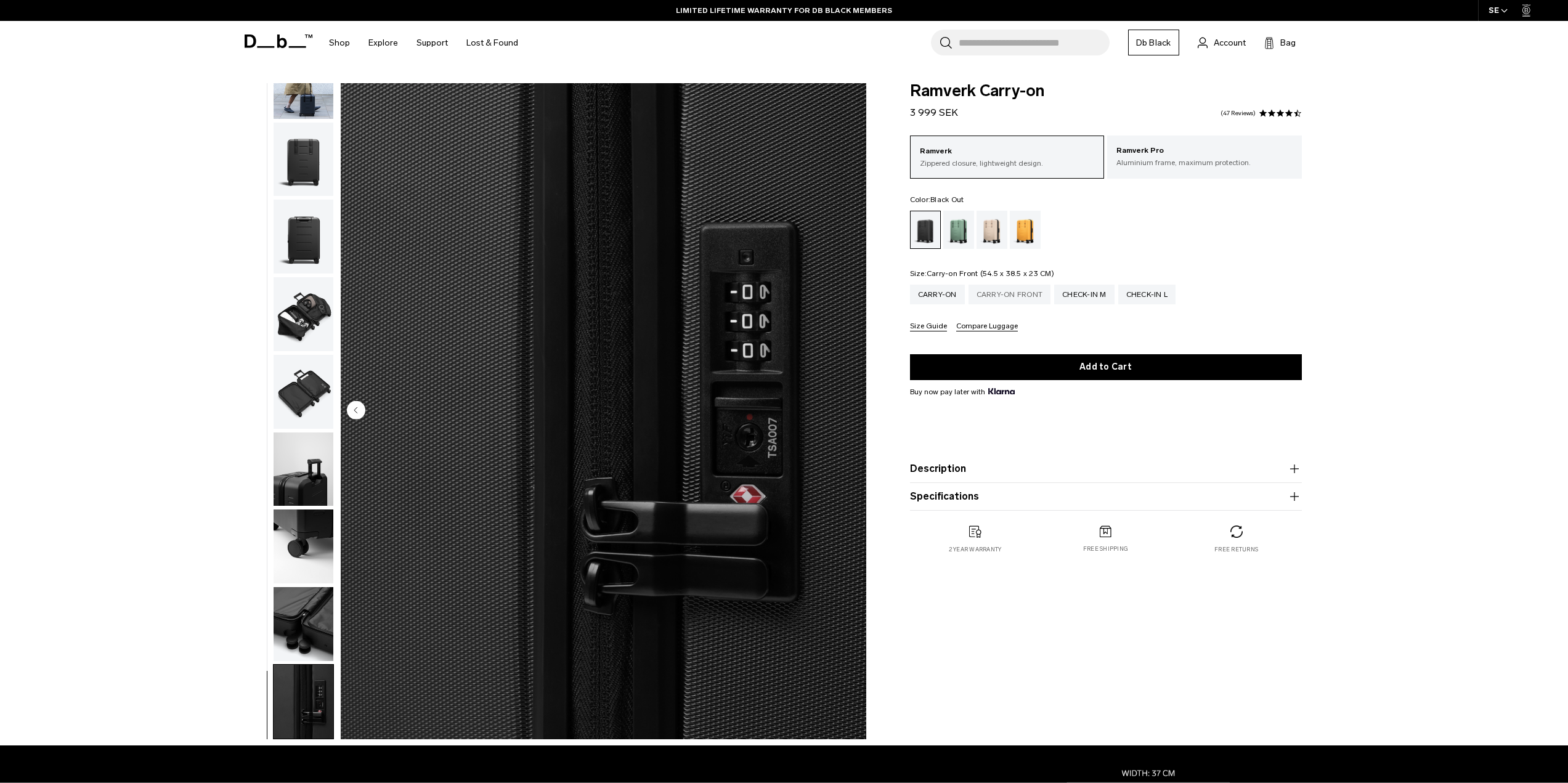
click at [1014, 295] on div "Carry-on Front" at bounding box center [1010, 295] width 82 height 20
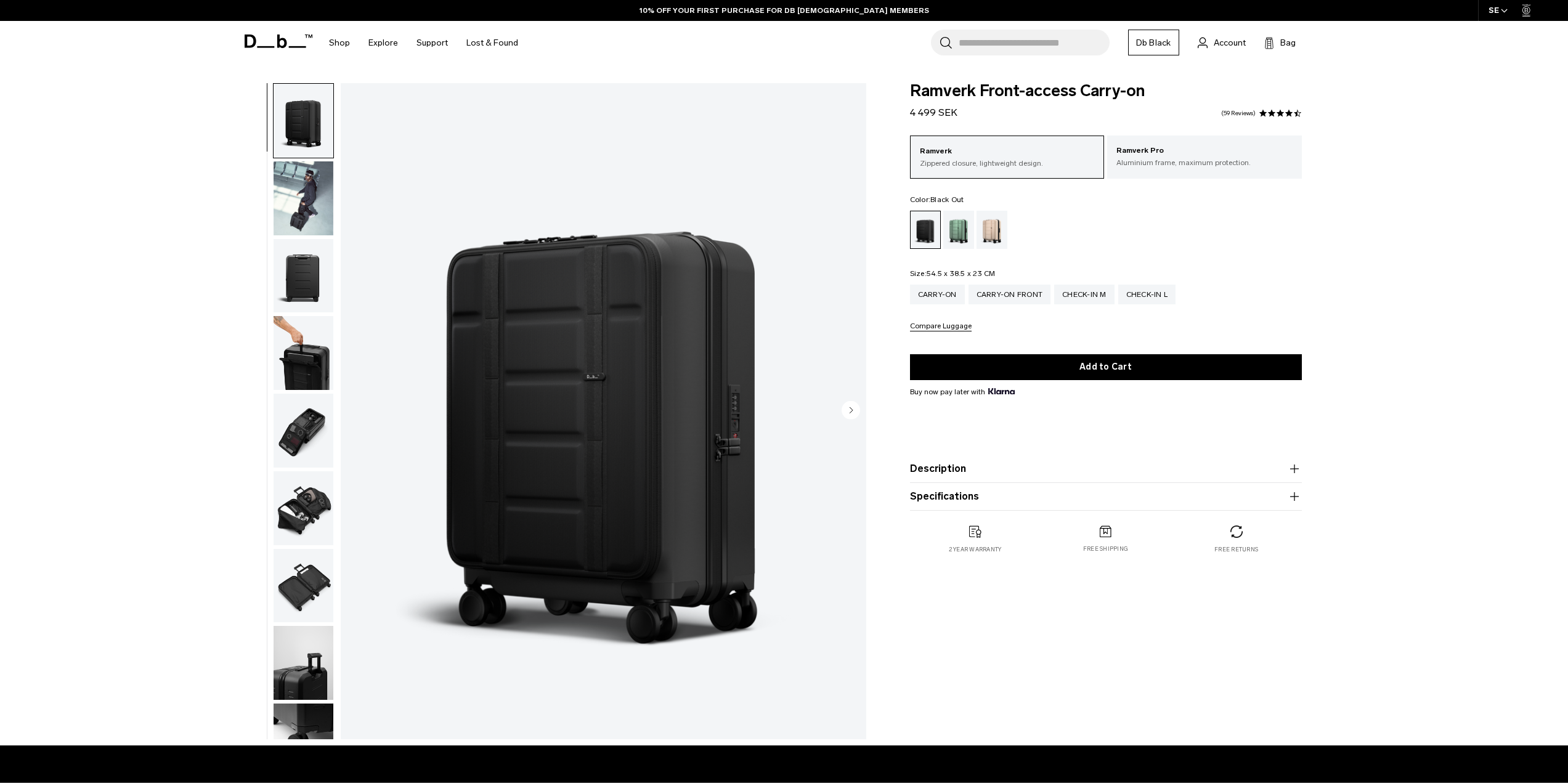
click at [953, 477] on product-accordion "Description The unique front access face of this Ramverk suitcase was designed …" at bounding box center [1106, 469] width 392 height 27
click at [948, 473] on button "Description" at bounding box center [1106, 468] width 392 height 15
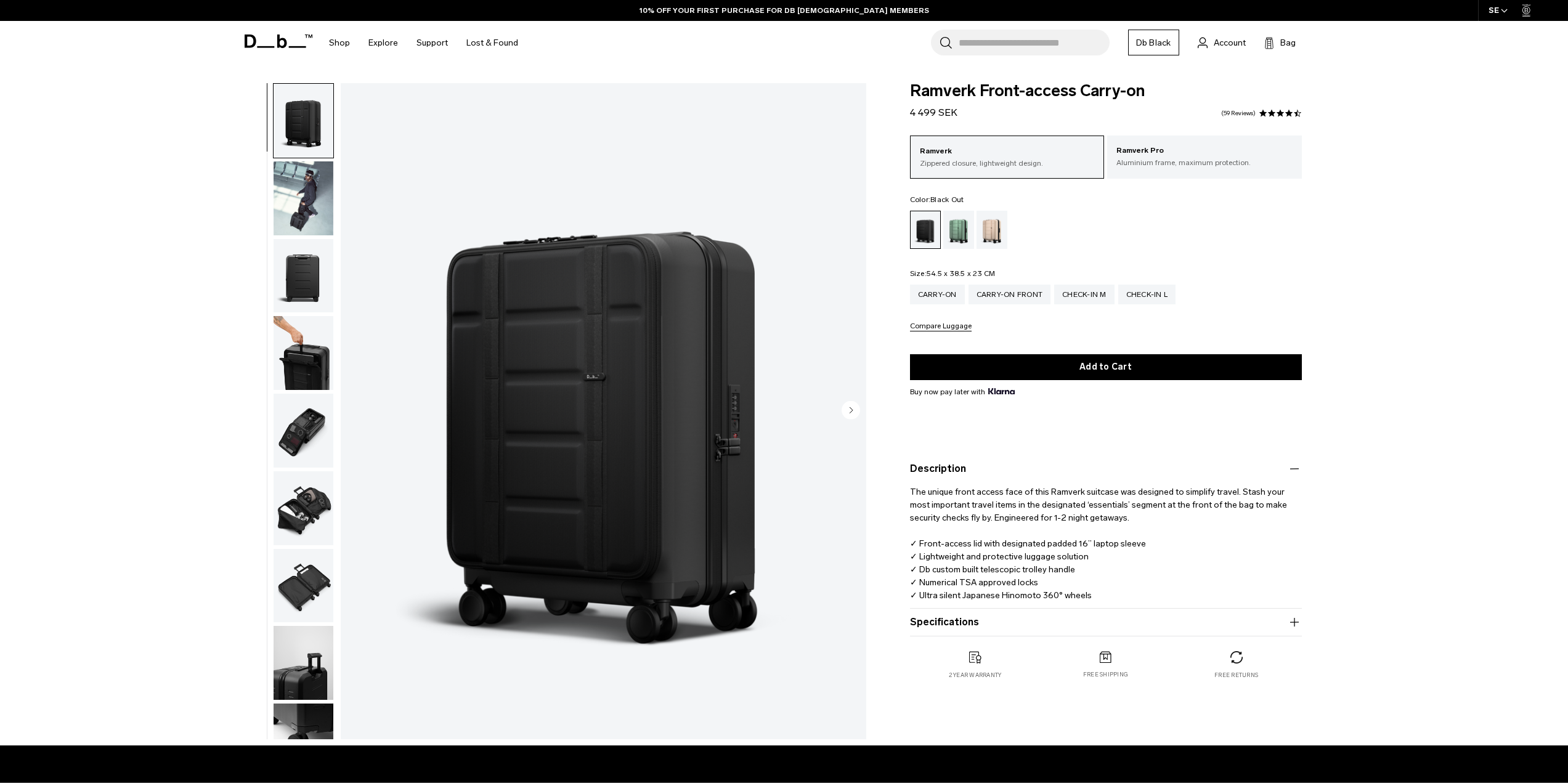
click at [303, 216] on img "button" at bounding box center [303, 198] width 60 height 74
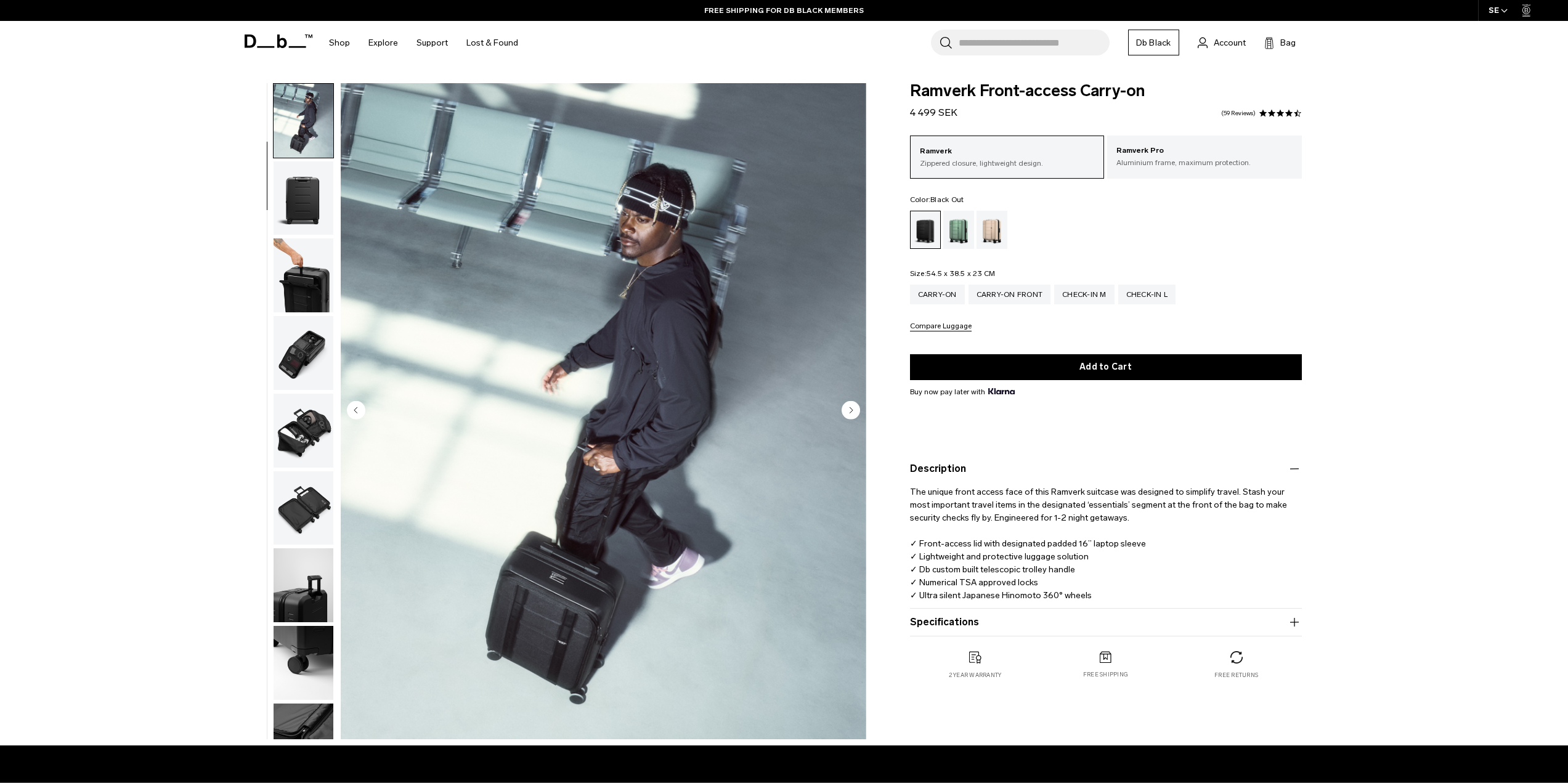
click at [303, 216] on img "button" at bounding box center [303, 198] width 60 height 74
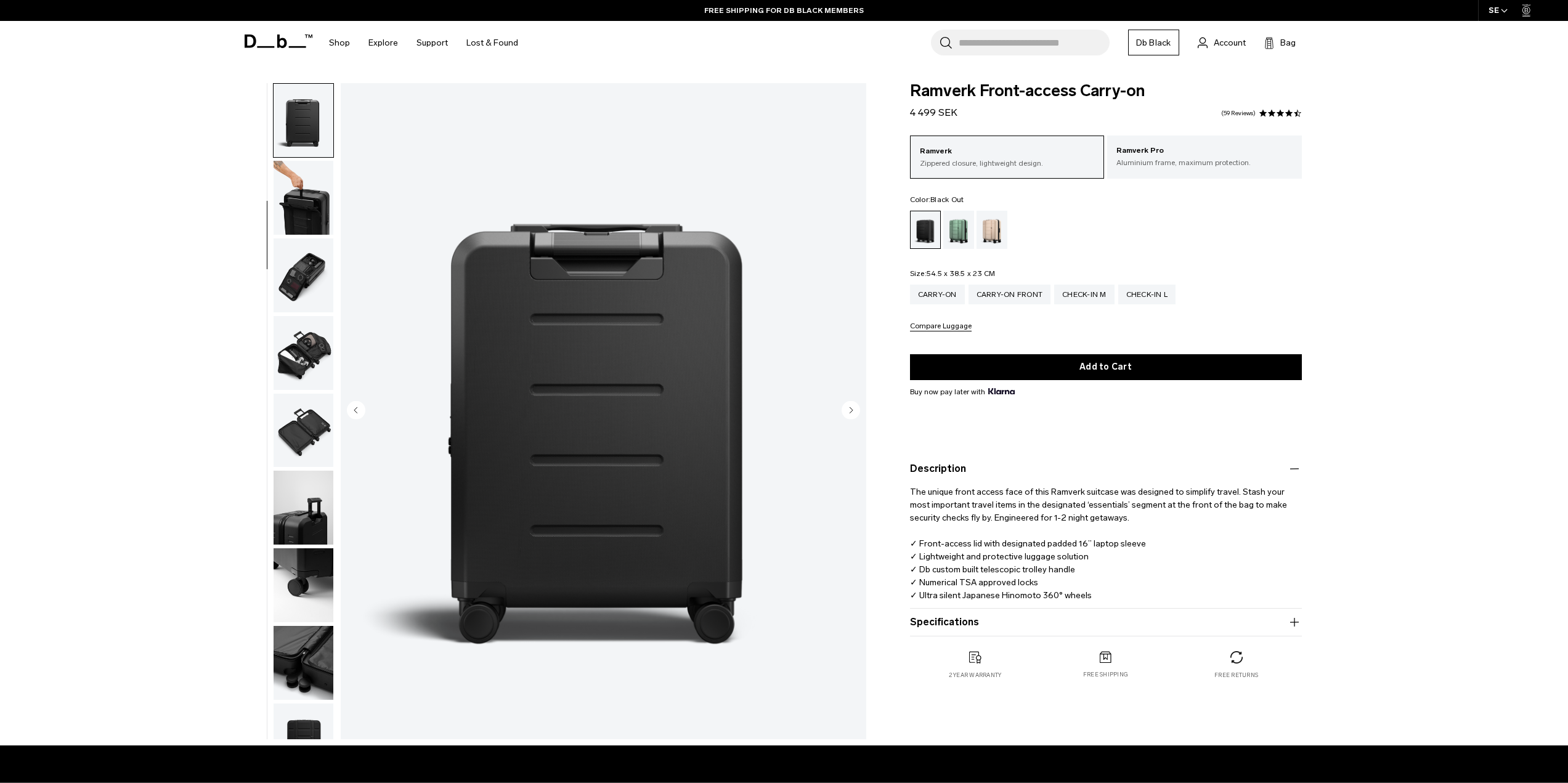
click at [303, 223] on img "button" at bounding box center [303, 197] width 60 height 74
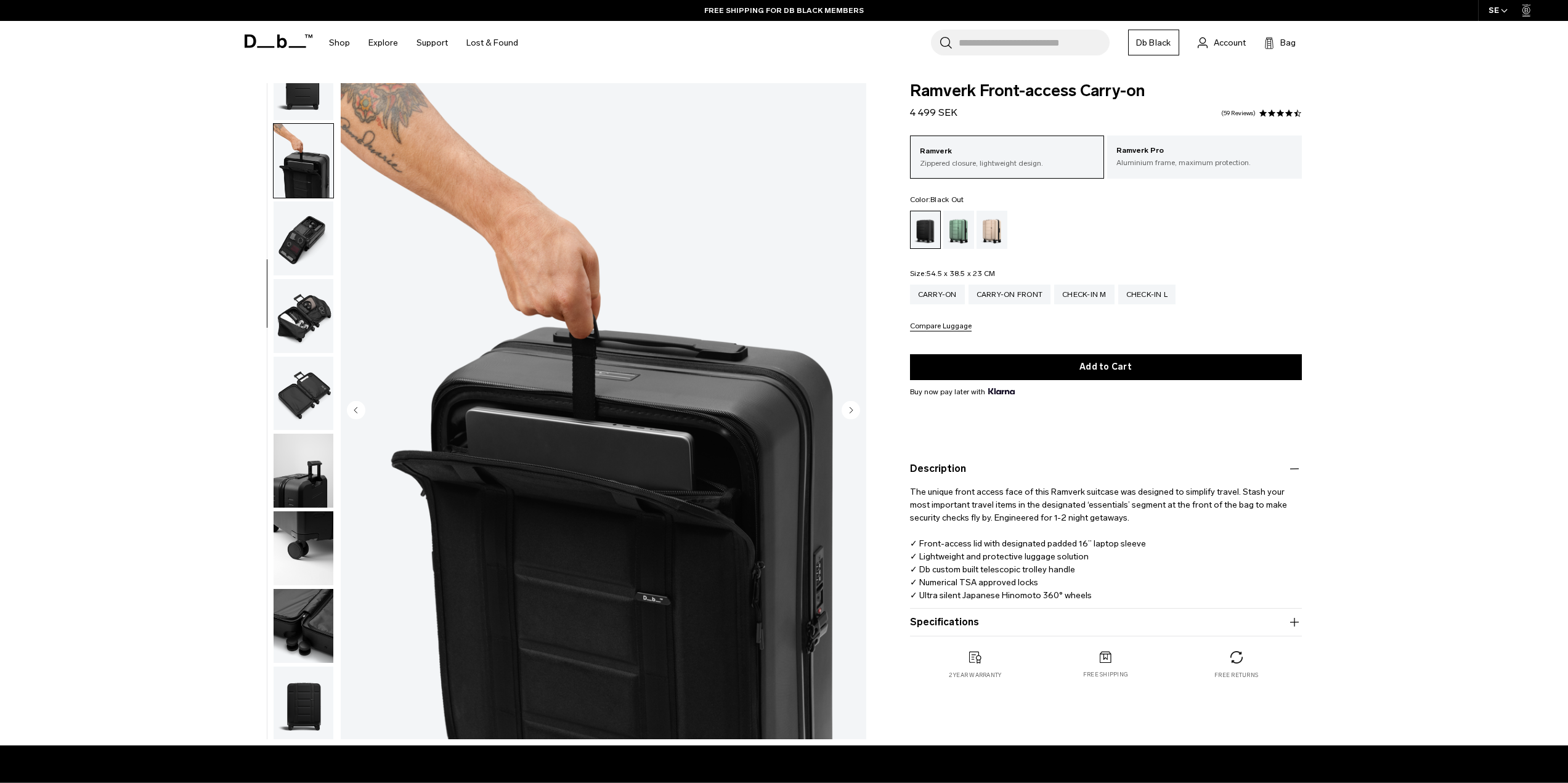
scroll to position [194, 0]
click at [303, 223] on img "button" at bounding box center [303, 236] width 60 height 74
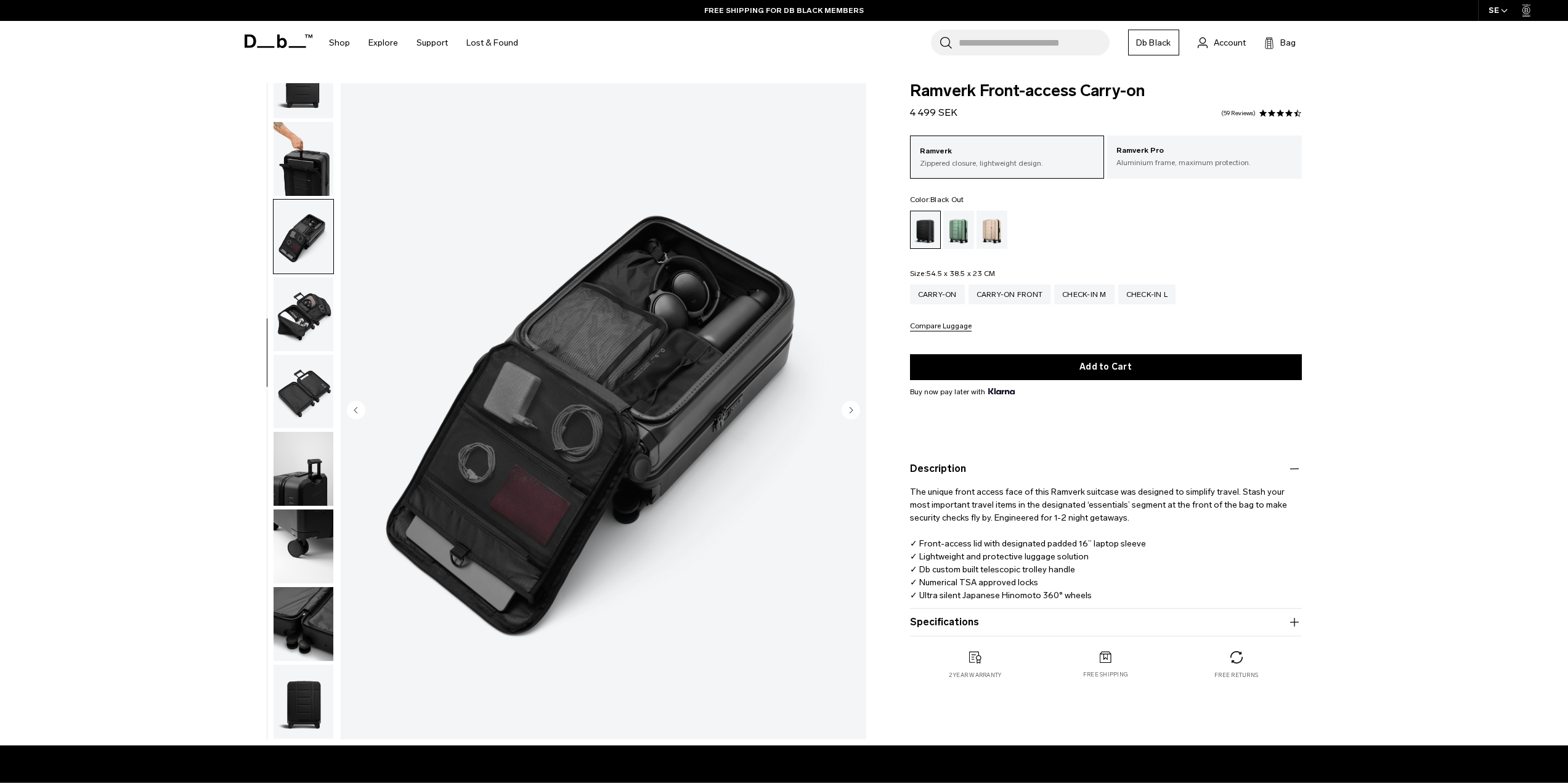
click at [308, 302] on img "button" at bounding box center [303, 314] width 60 height 74
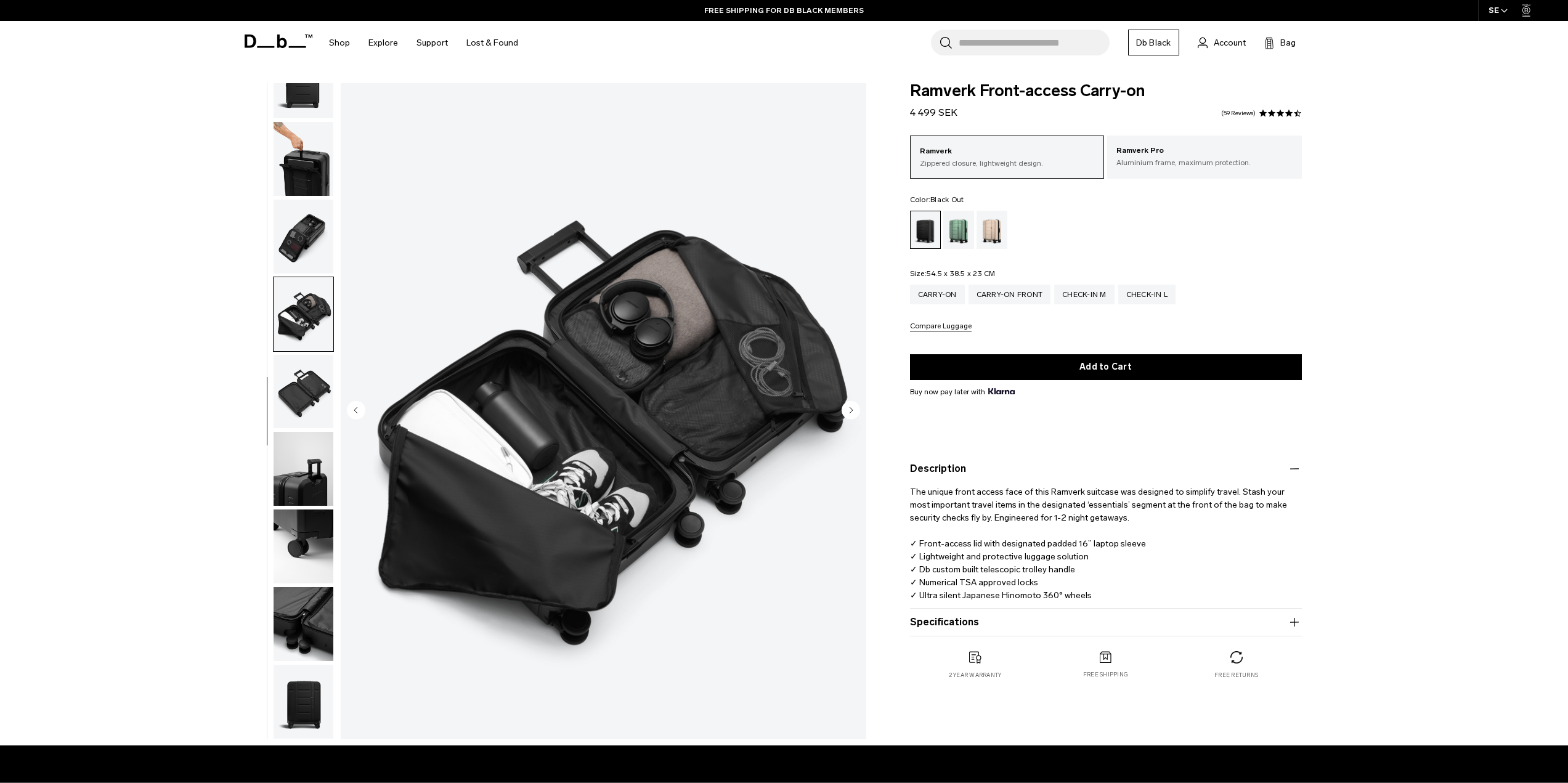
click at [302, 393] on img "button" at bounding box center [303, 391] width 60 height 74
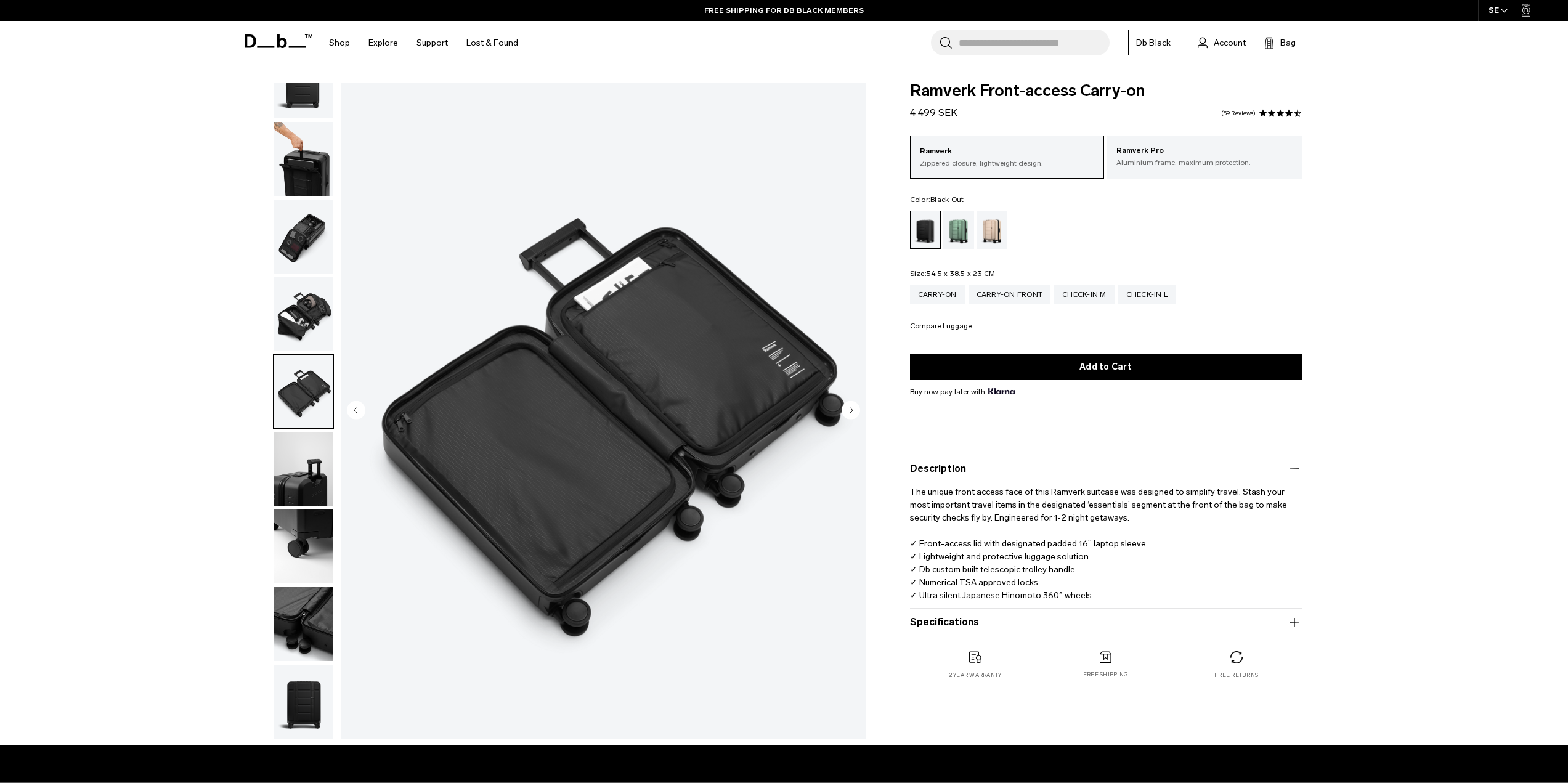
click at [302, 467] on img "button" at bounding box center [303, 469] width 60 height 74
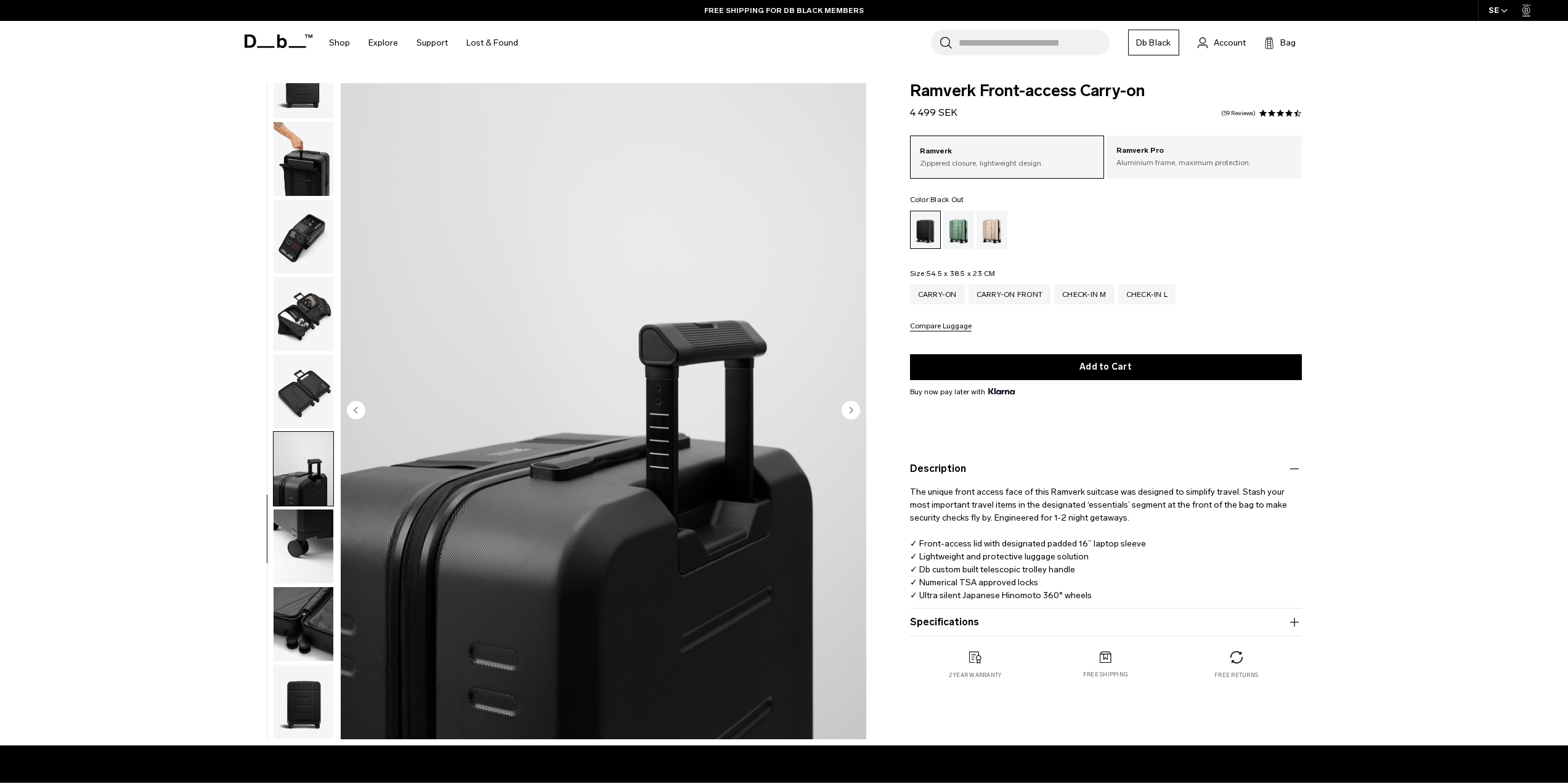
click at [305, 555] on img "button" at bounding box center [303, 546] width 60 height 74
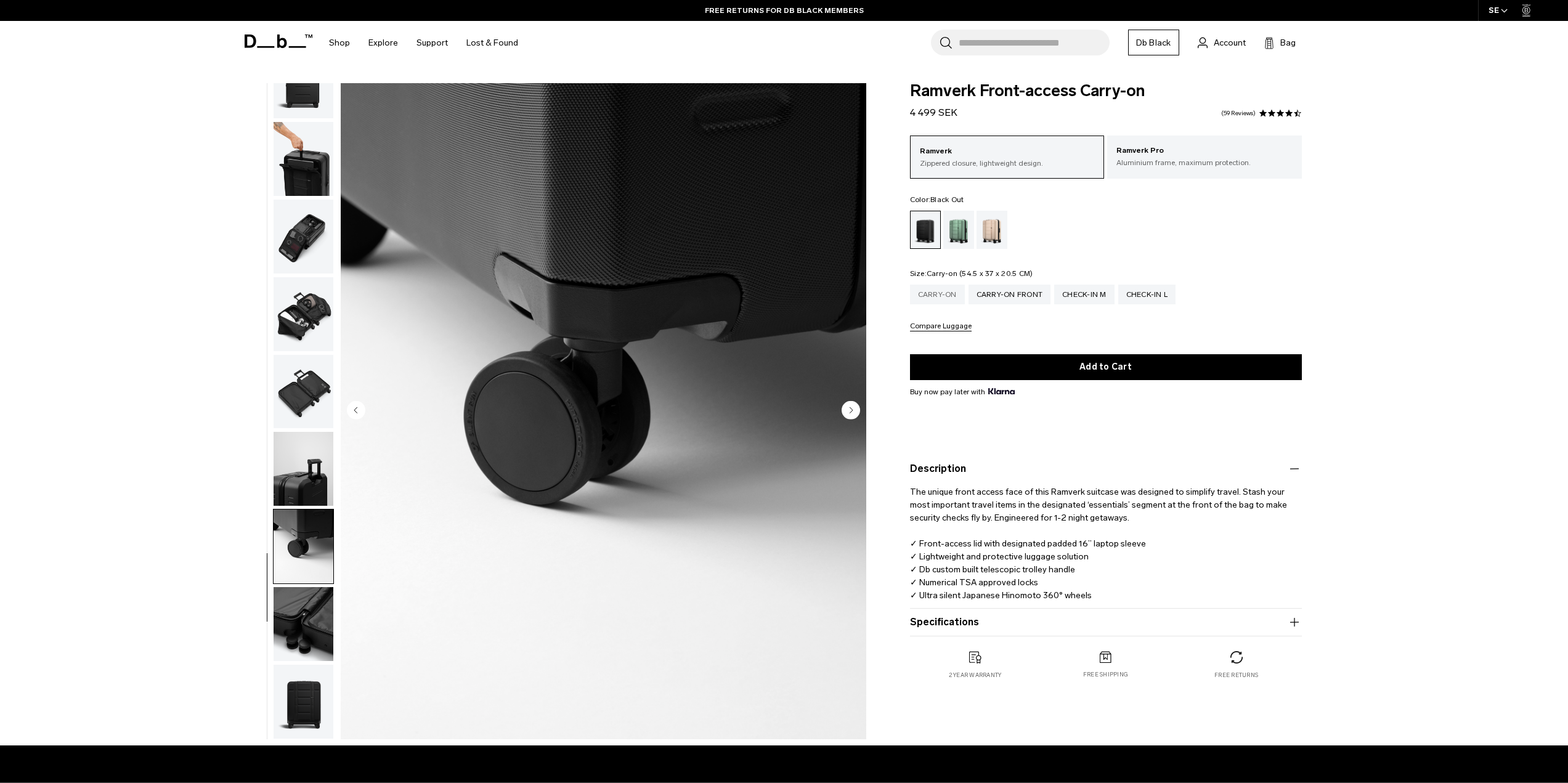
click at [940, 295] on div "Carry-on" at bounding box center [938, 295] width 55 height 20
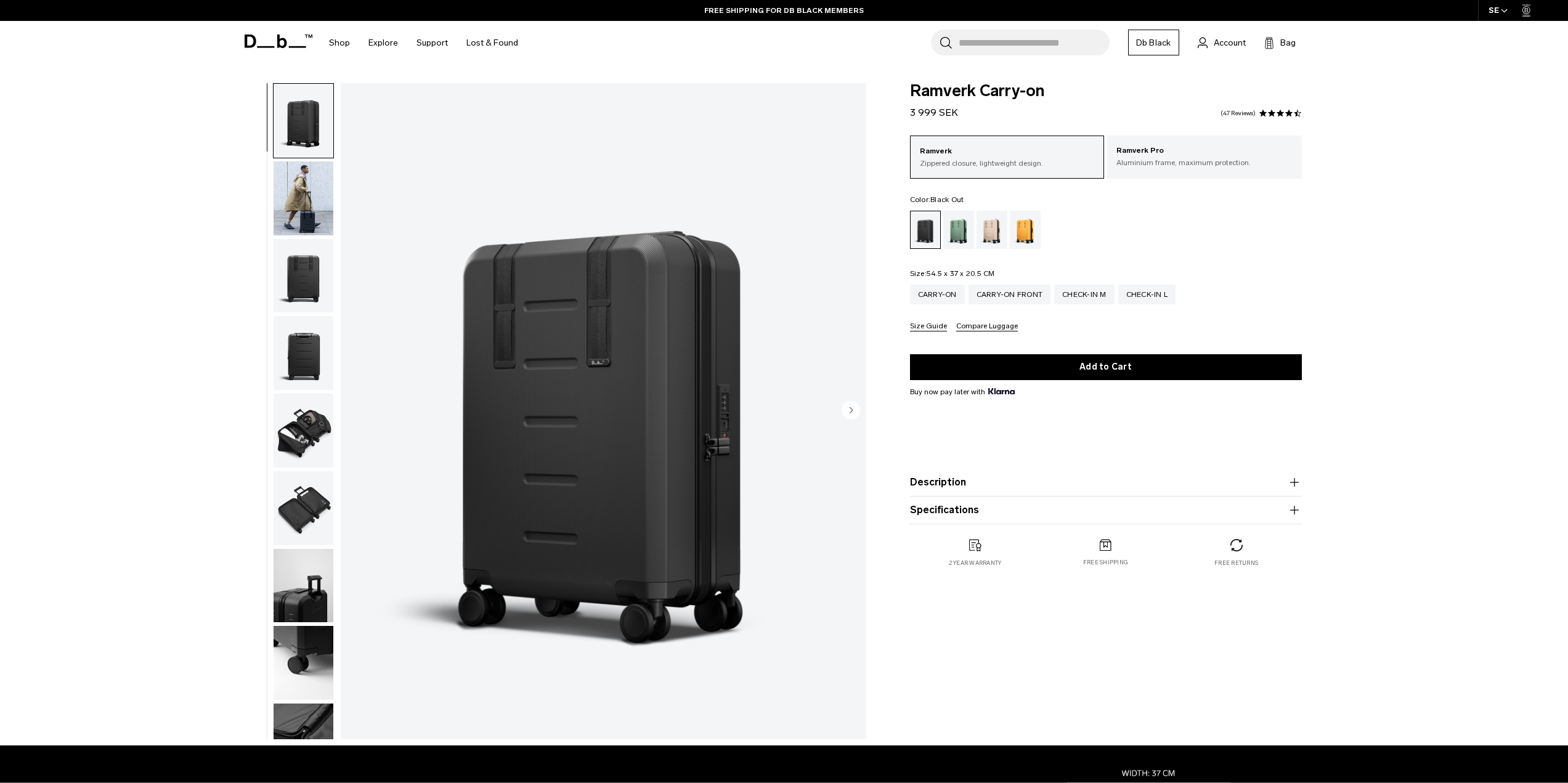
click at [1301, 415] on div "Ramverk Carry-on 3 999 SEK 4.5 star rating 47 Reviews Ramverk Zippered closure,…" at bounding box center [1105, 338] width 466 height 509
